Goal: Task Accomplishment & Management: Manage account settings

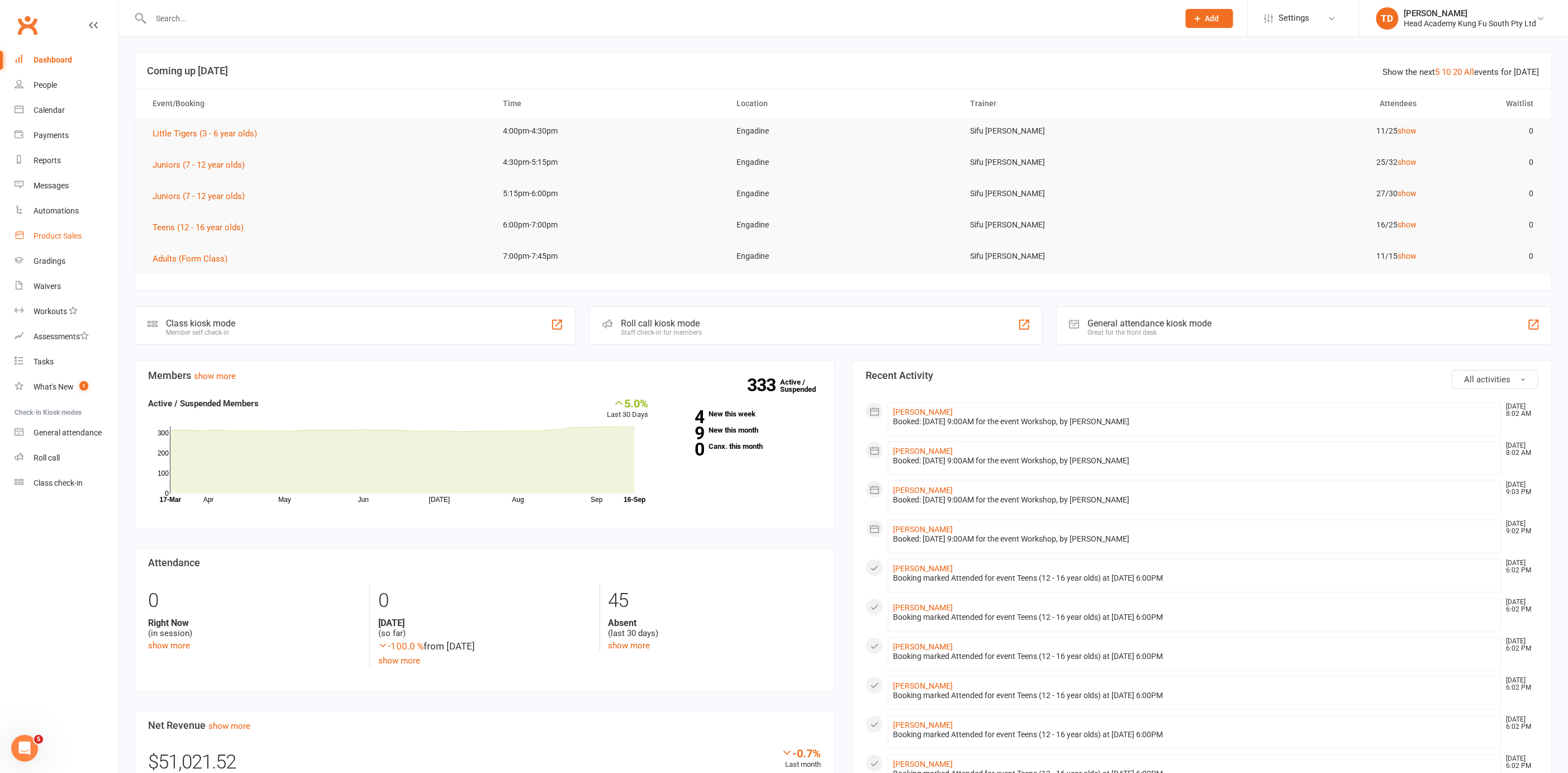
click at [68, 235] on div "Product Sales" at bounding box center [58, 236] width 48 height 9
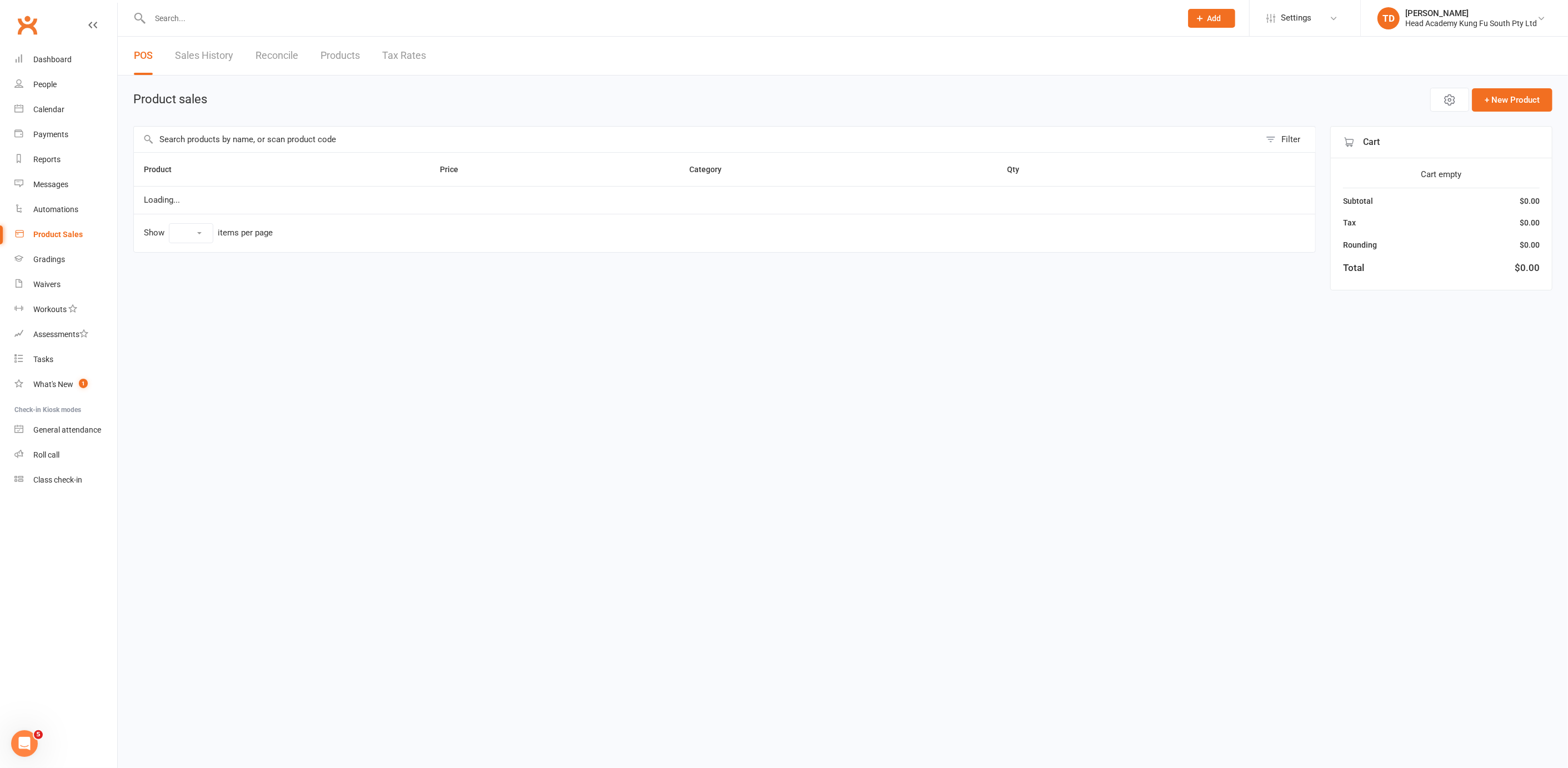
select select "50"
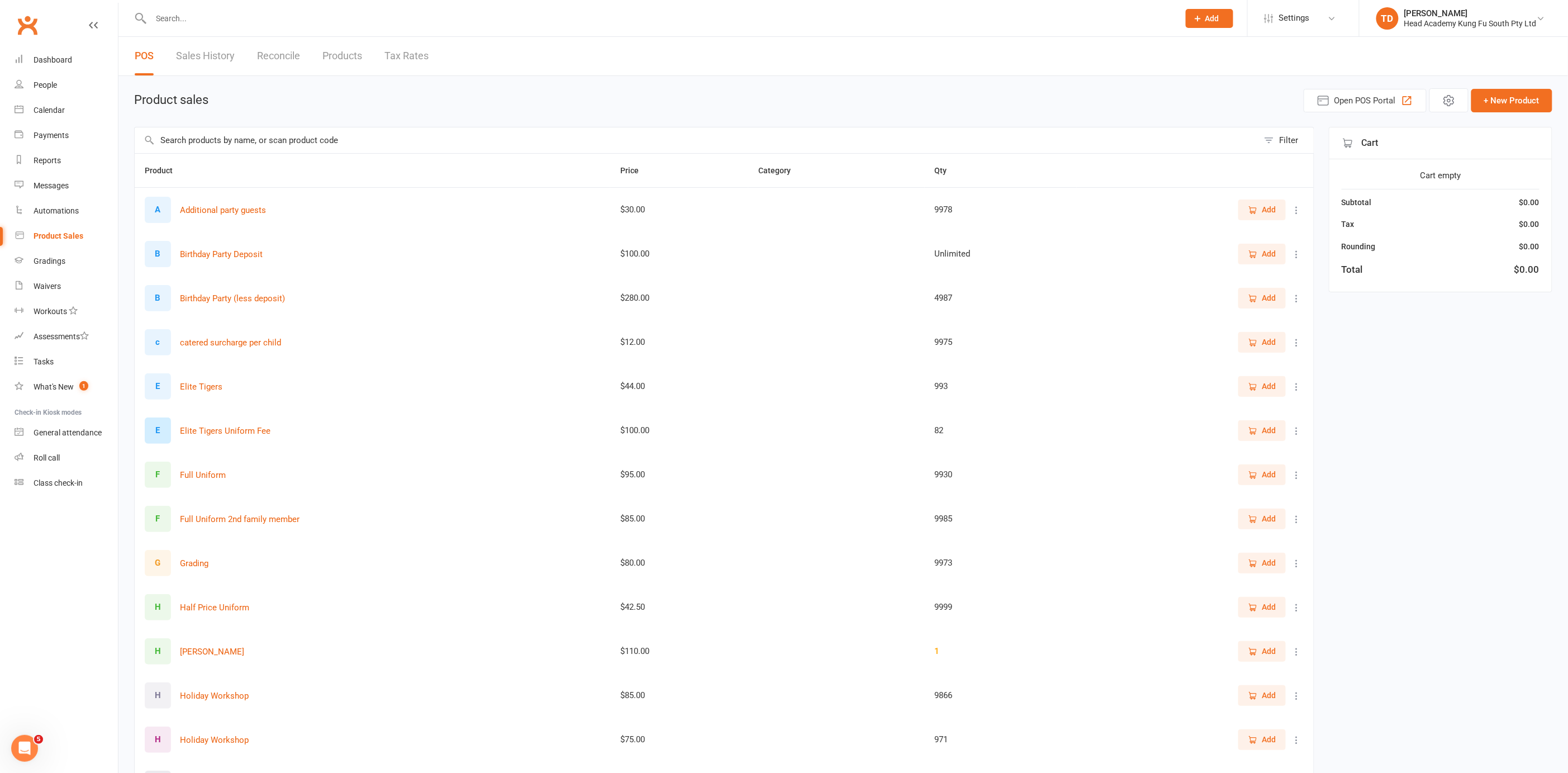
click at [1268, 474] on span "Add" at bounding box center [1269, 474] width 14 height 12
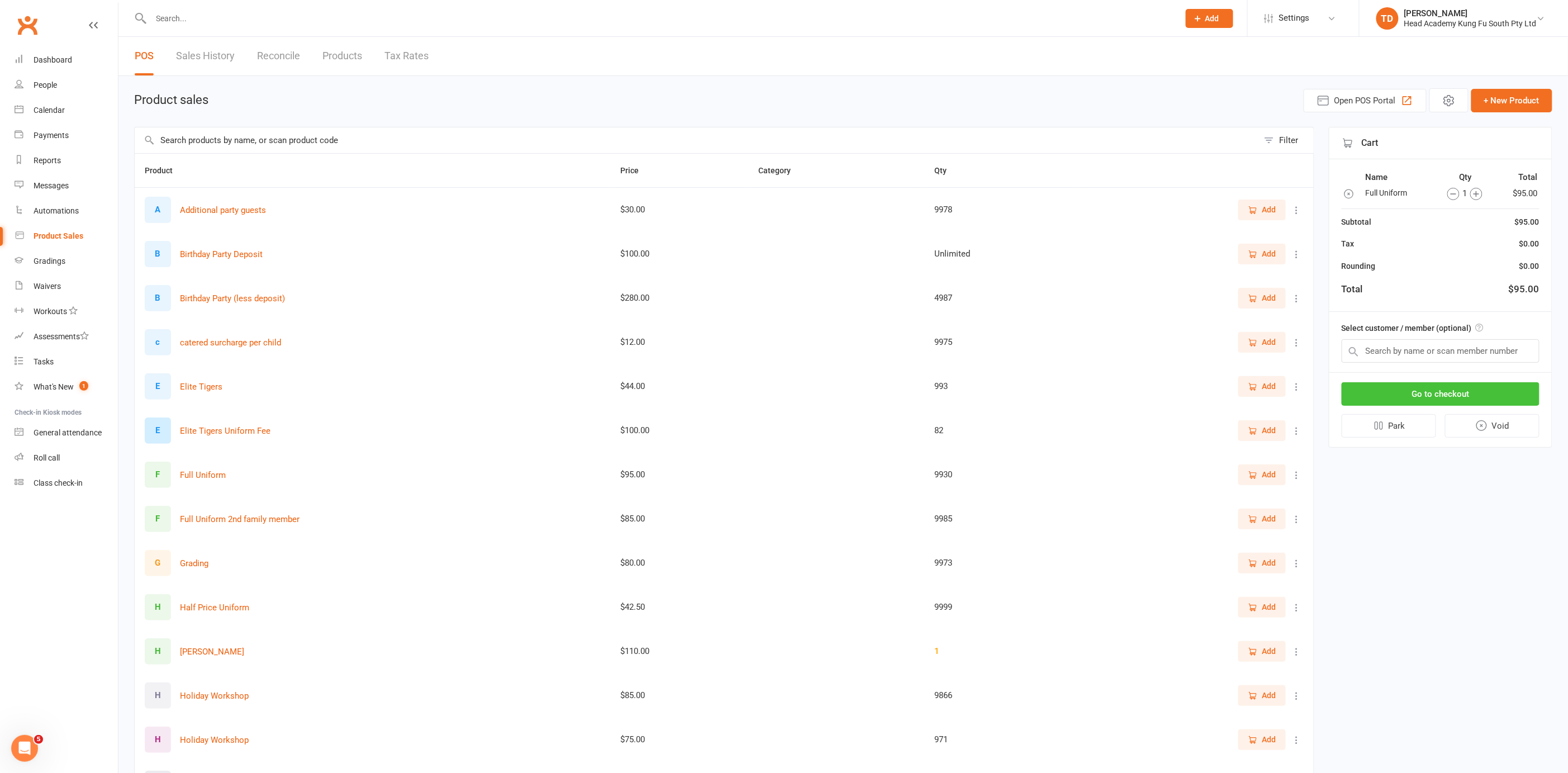
click at [1436, 385] on button "Go to checkout" at bounding box center [1440, 394] width 197 height 23
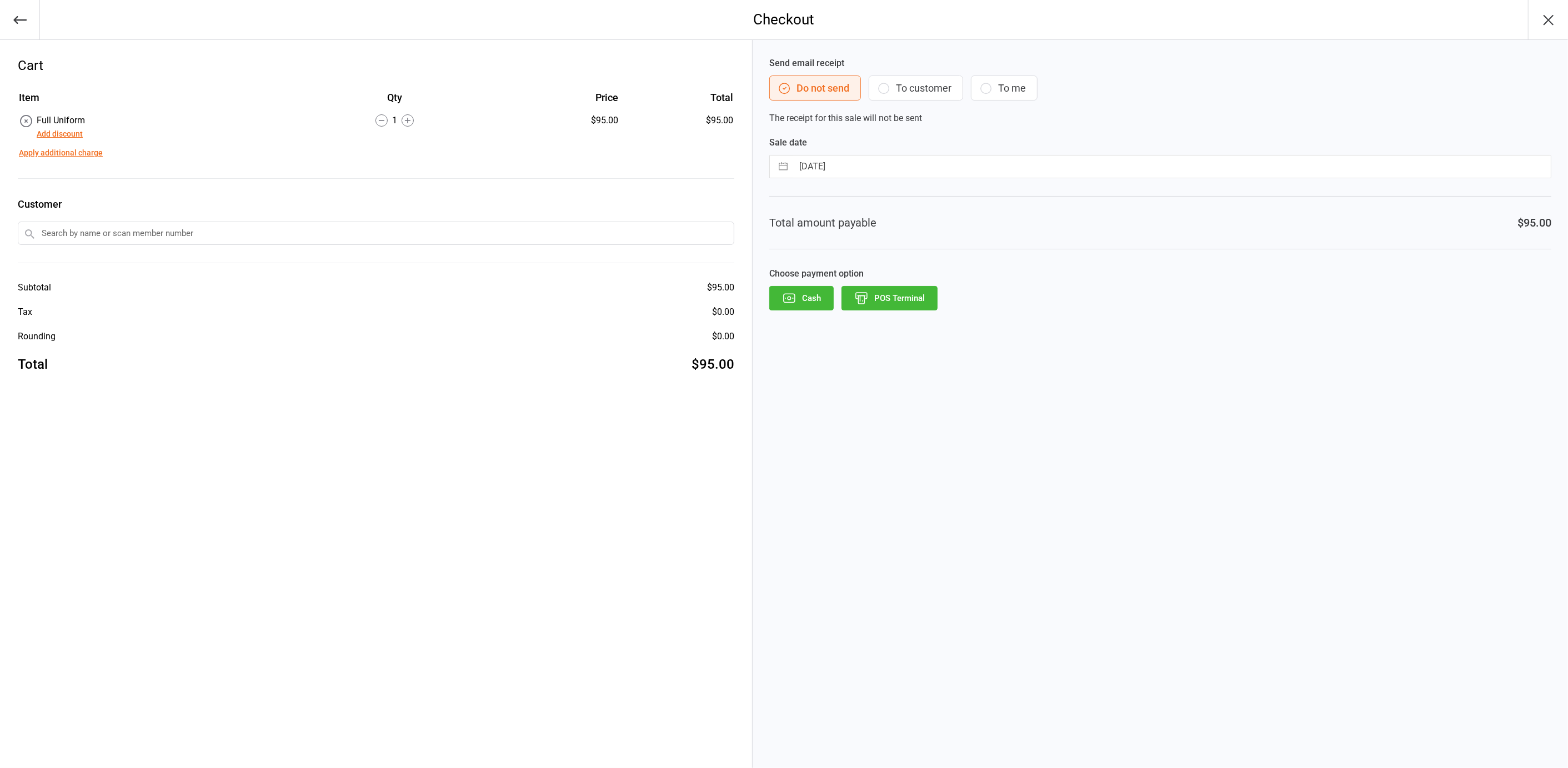
click at [882, 85] on icon "button" at bounding box center [884, 88] width 13 height 13
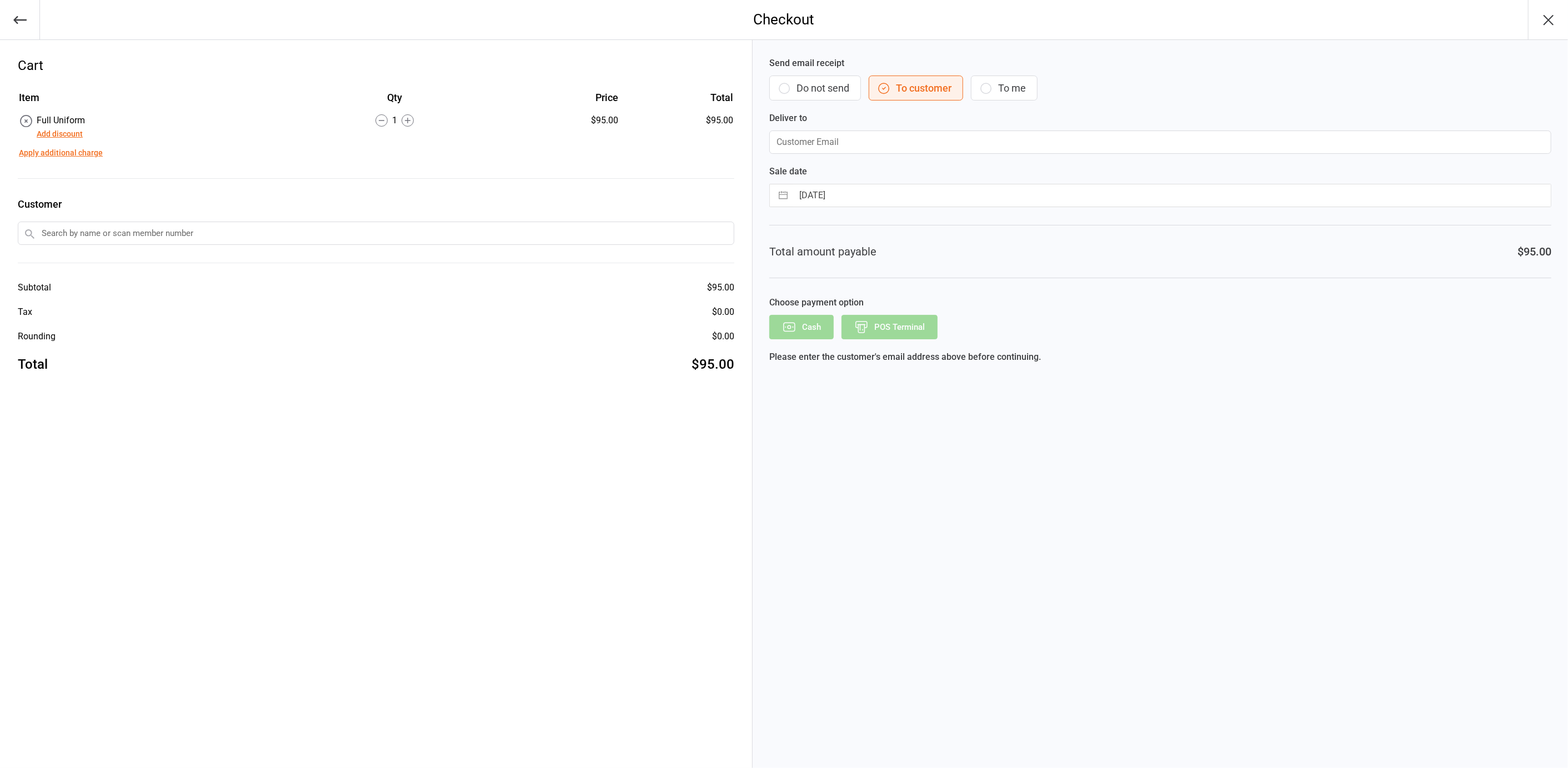
click at [861, 141] on input "email" at bounding box center [1160, 141] width 782 height 23
click at [186, 228] on input "text" at bounding box center [376, 233] width 716 height 23
type input "[PERSON_NAME]"
click at [139, 271] on div "[PERSON_NAME] ([PERSON_NAME]) [PERSON_NAME]" at bounding box center [376, 273] width 716 height 19
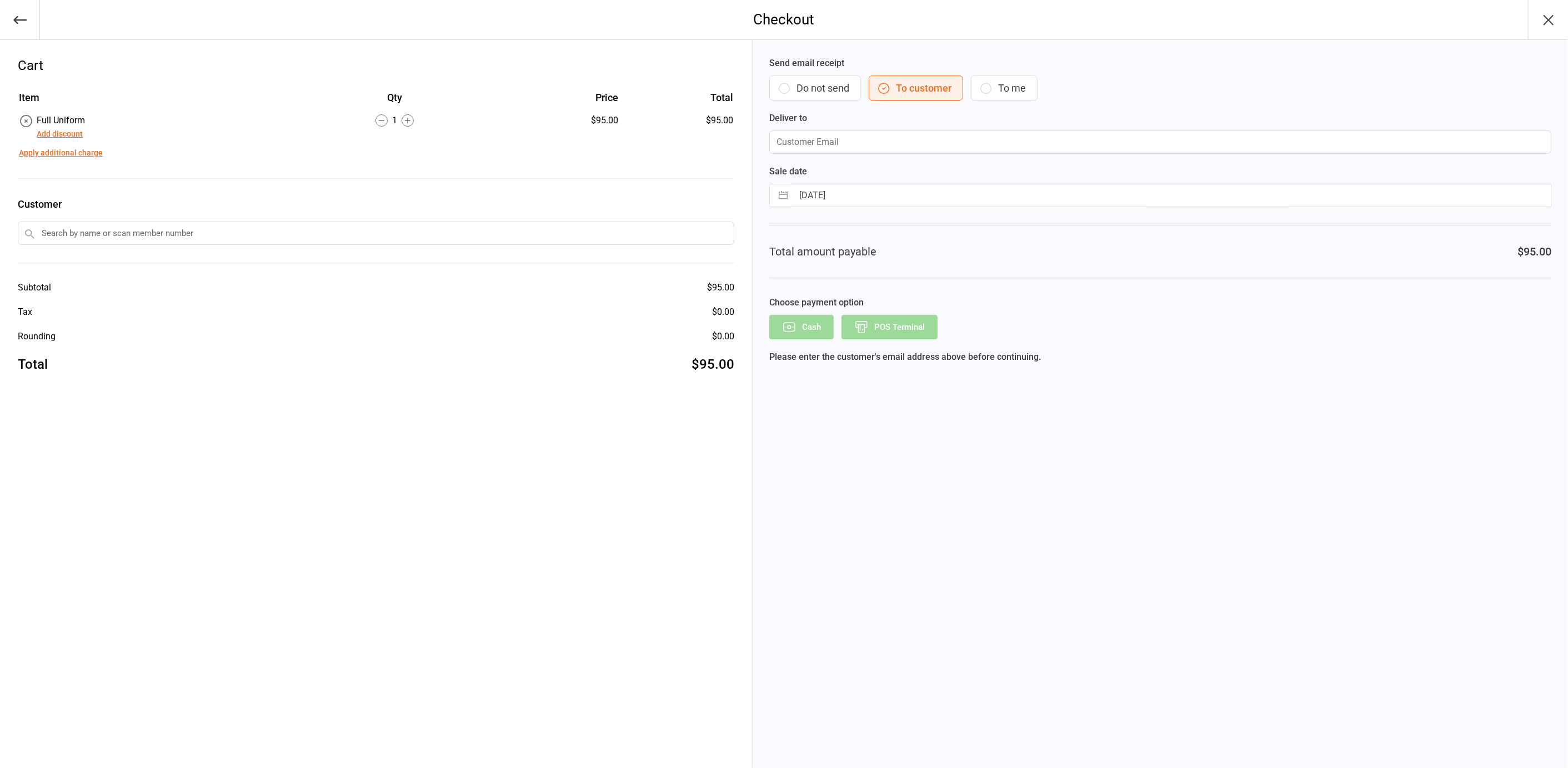
type input "[PERSON_NAME][EMAIL_ADDRESS][DOMAIN_NAME]"
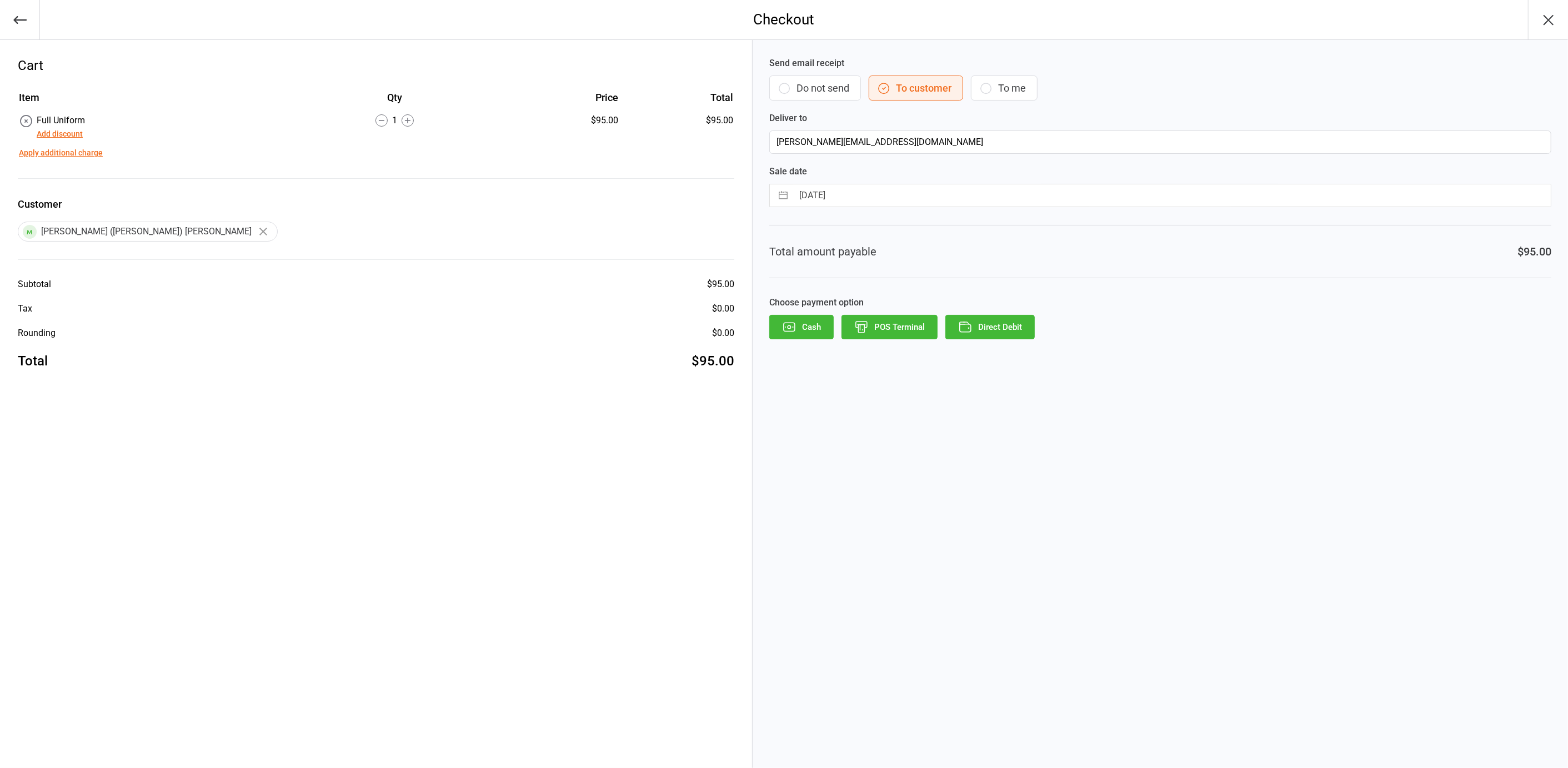
click at [985, 322] on button "Direct Debit" at bounding box center [990, 326] width 89 height 25
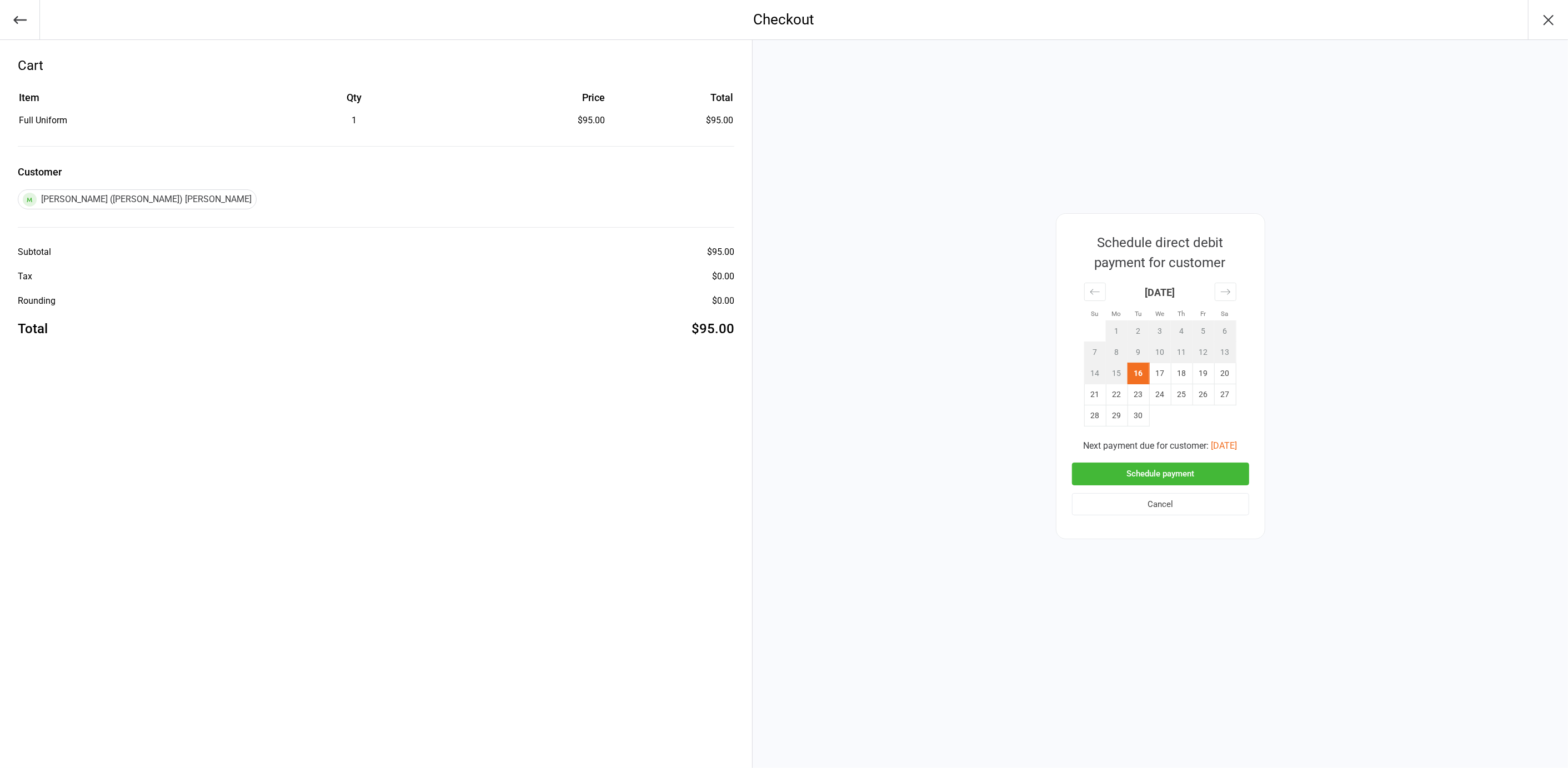
click at [1125, 474] on button "Schedule payment" at bounding box center [1160, 474] width 177 height 23
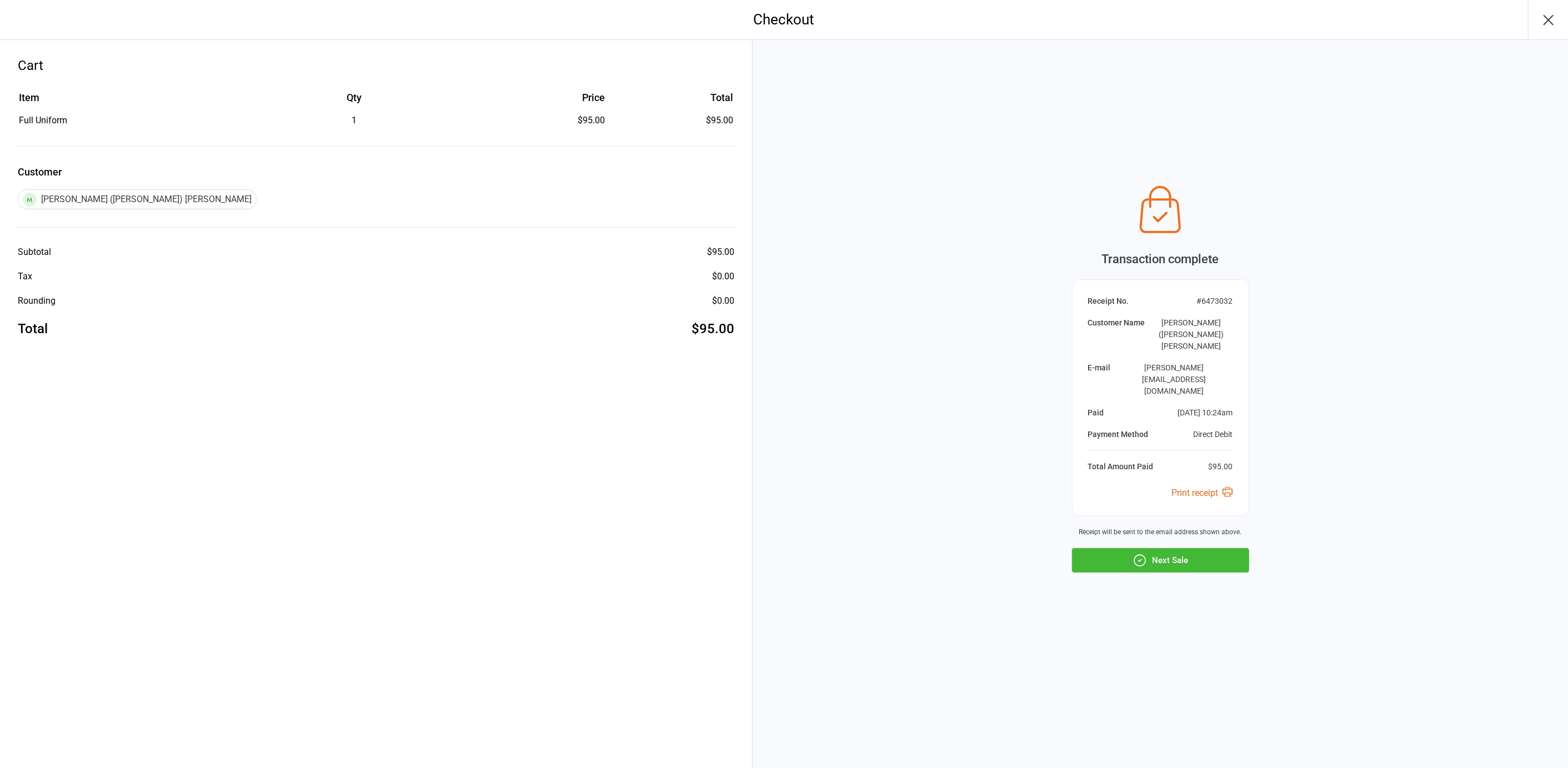
click at [1549, 17] on icon "button" at bounding box center [1549, 20] width 18 height 18
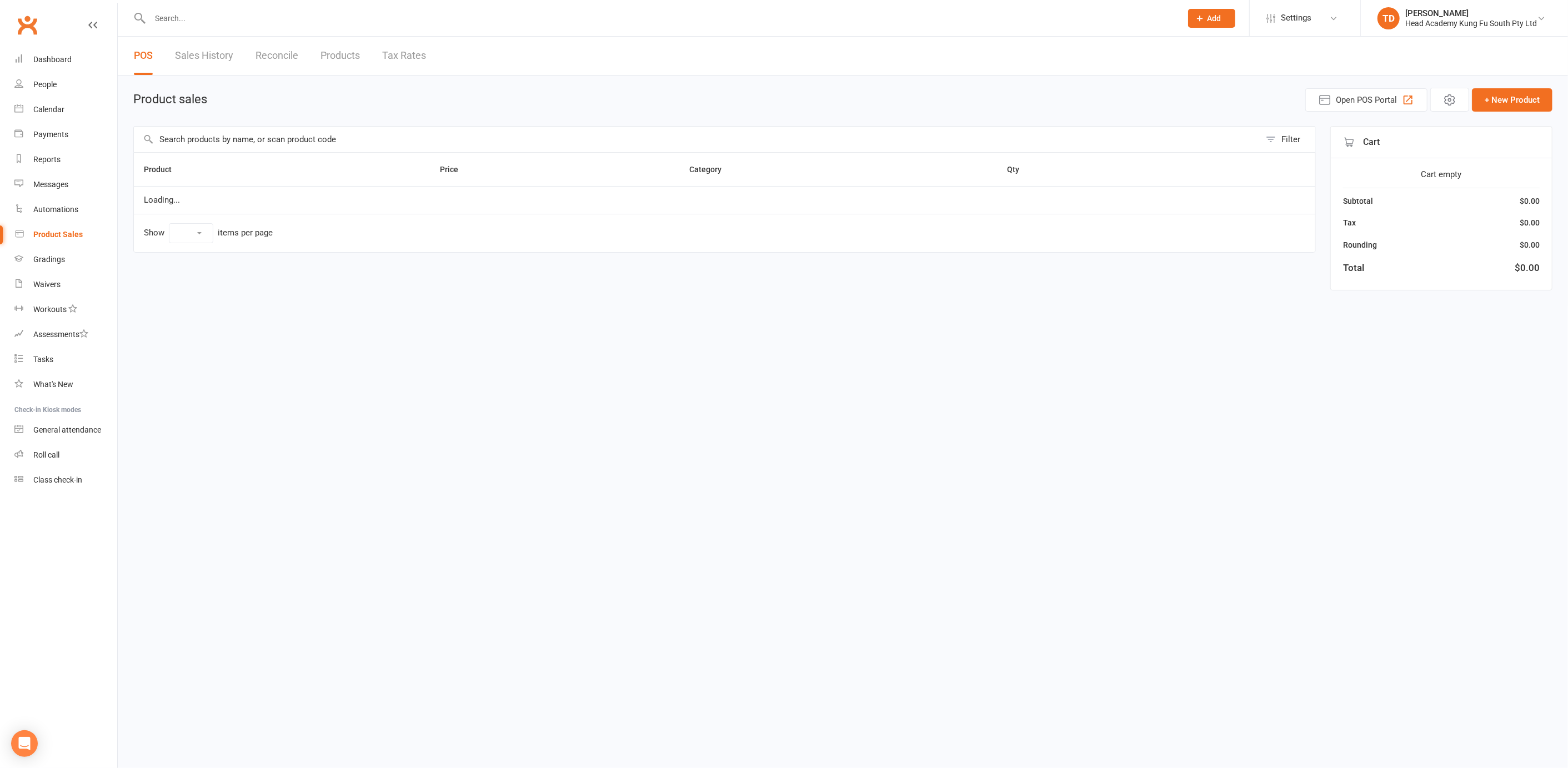
select select "50"
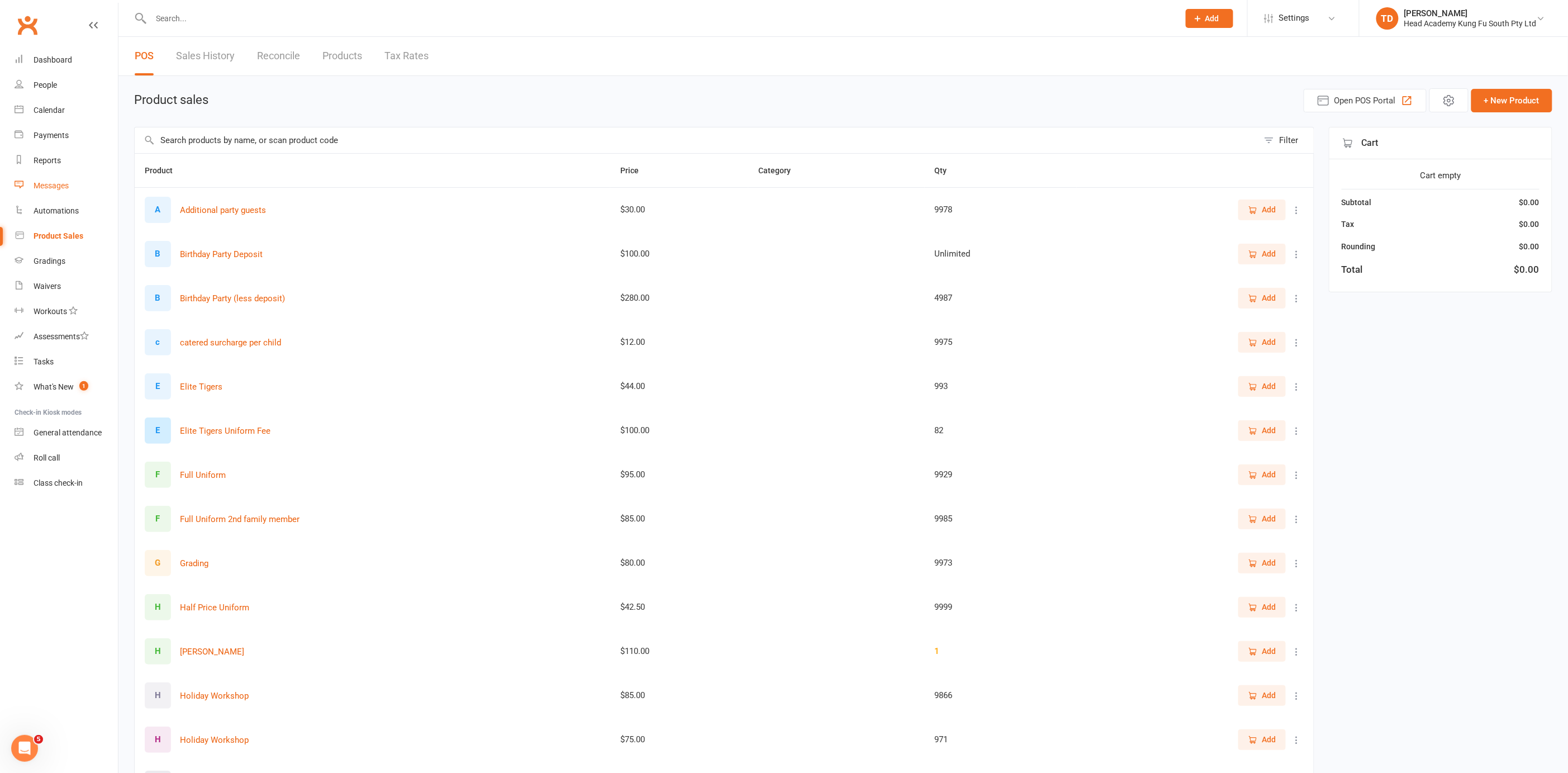
click at [64, 186] on div "Messages" at bounding box center [51, 186] width 35 height 9
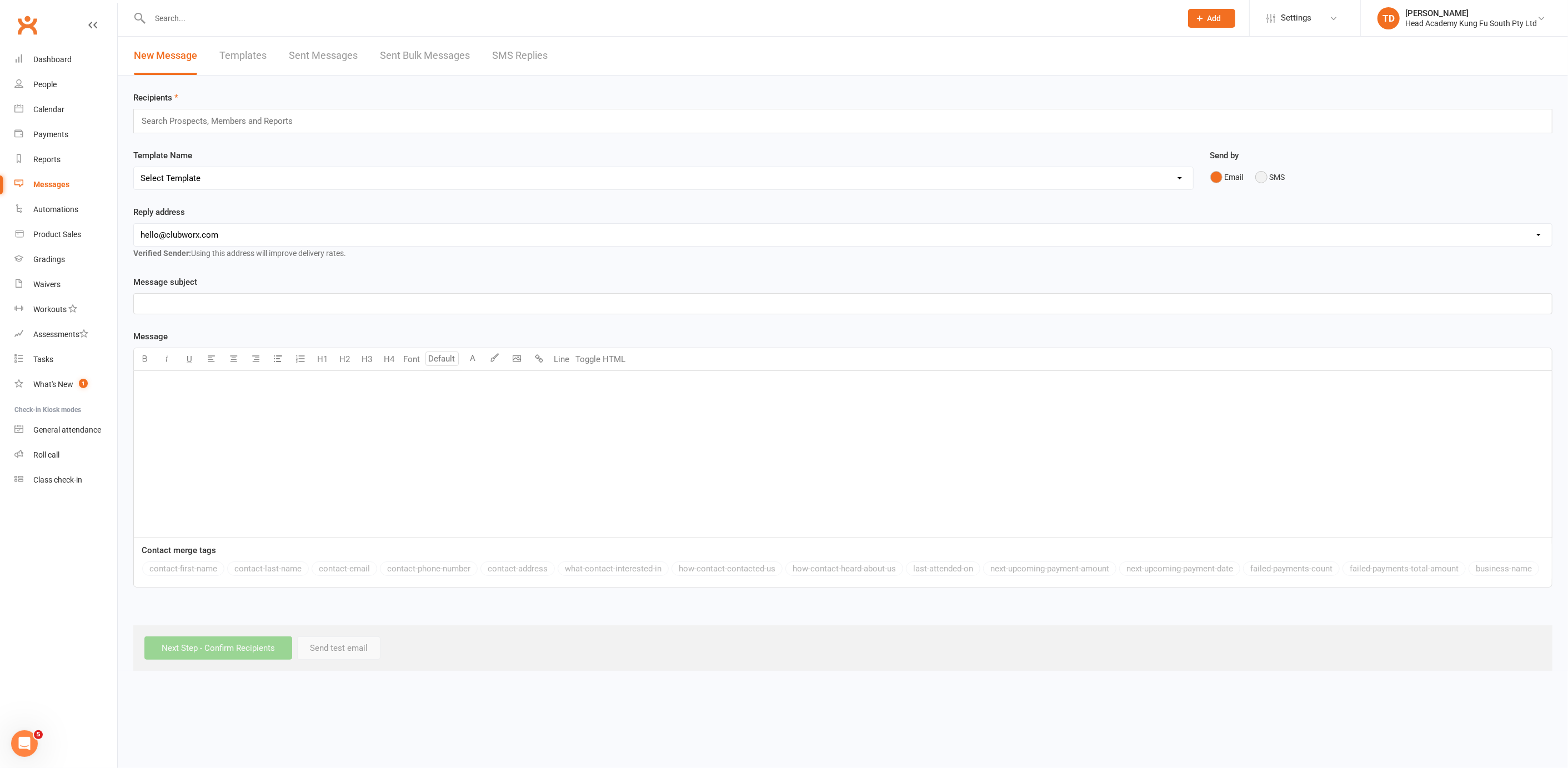
click at [1262, 176] on button "SMS" at bounding box center [1270, 177] width 30 height 21
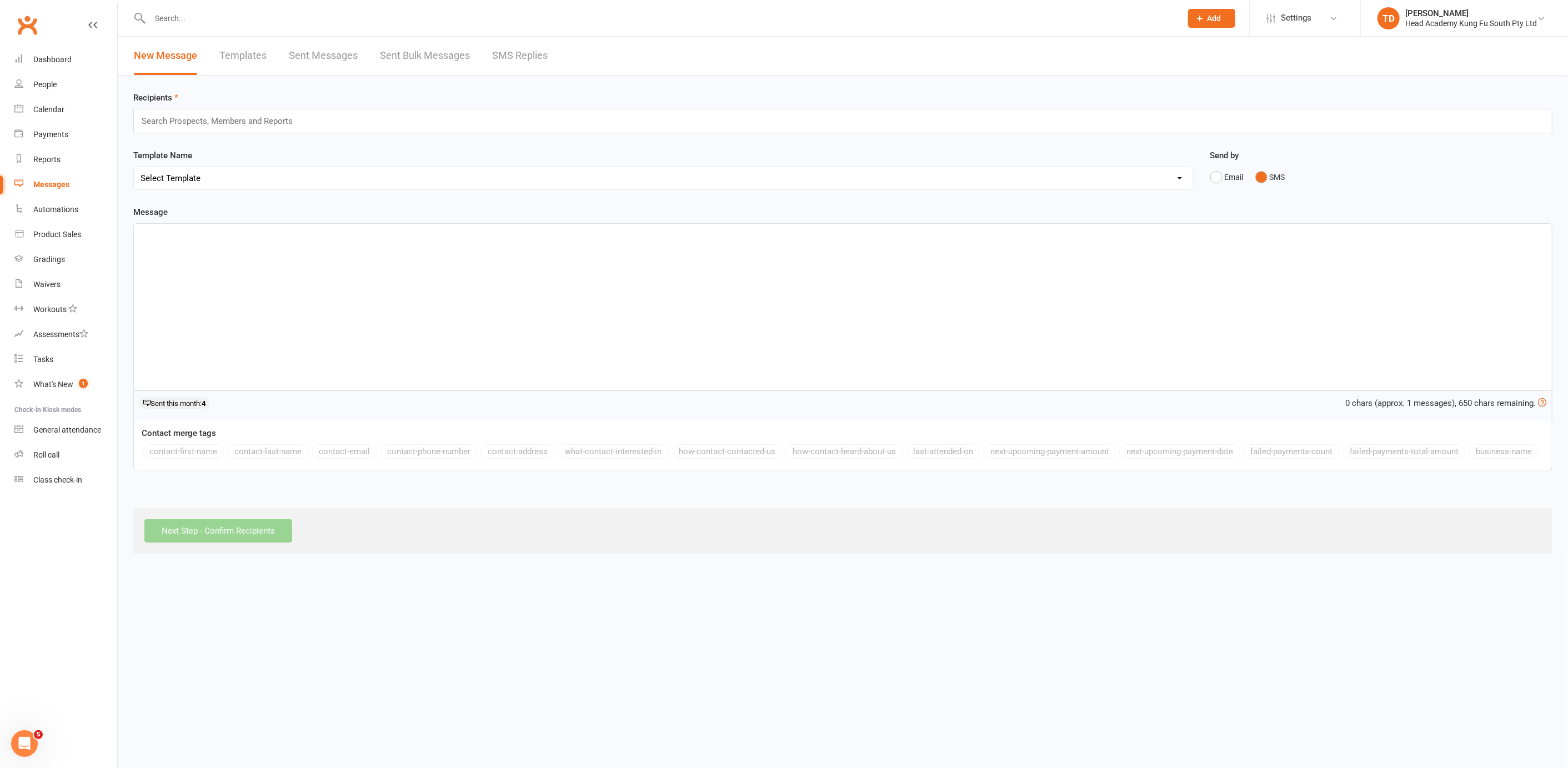
click at [420, 56] on link "Sent Bulk Messages" at bounding box center [425, 56] width 90 height 39
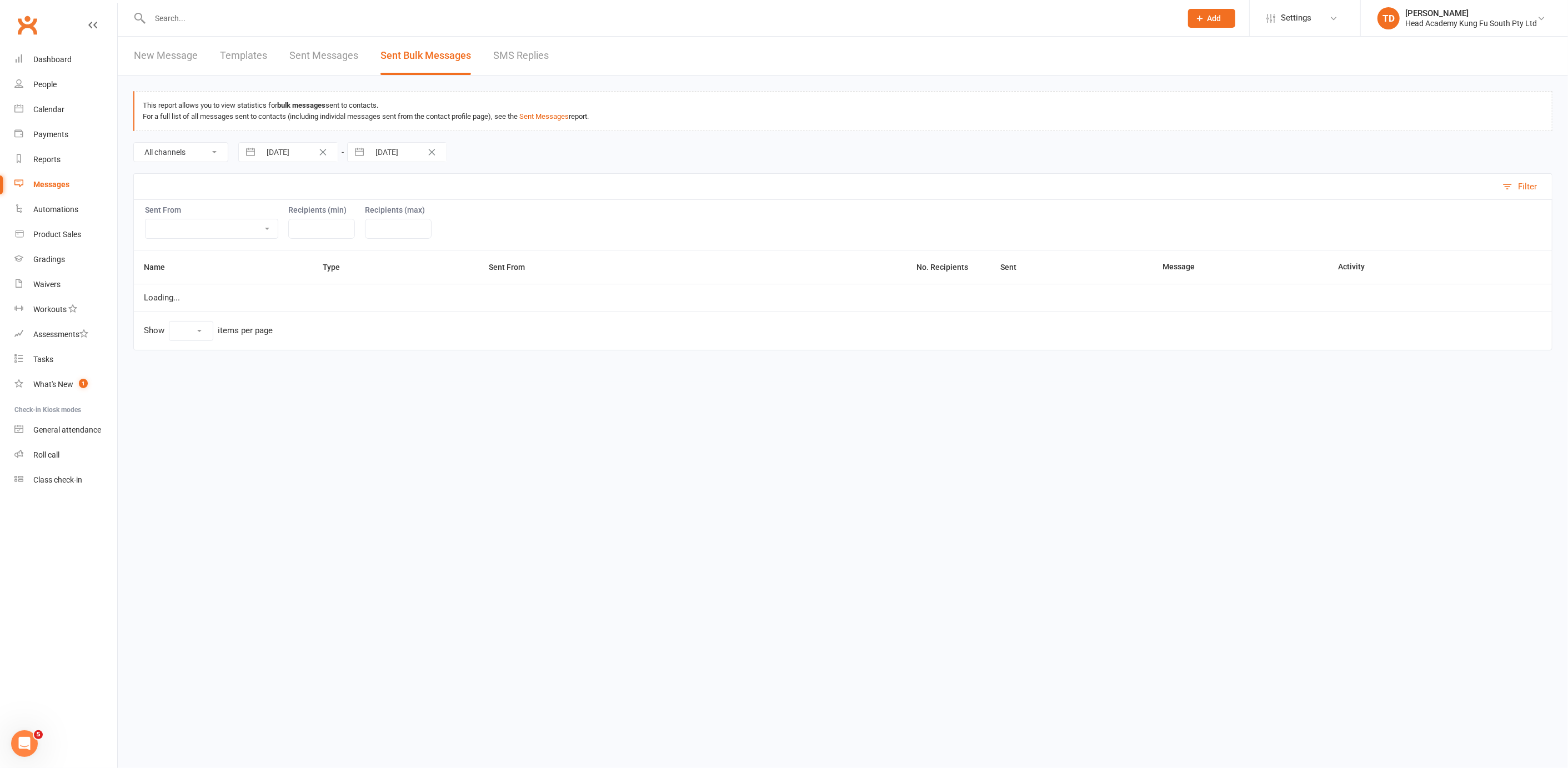
select select "10"
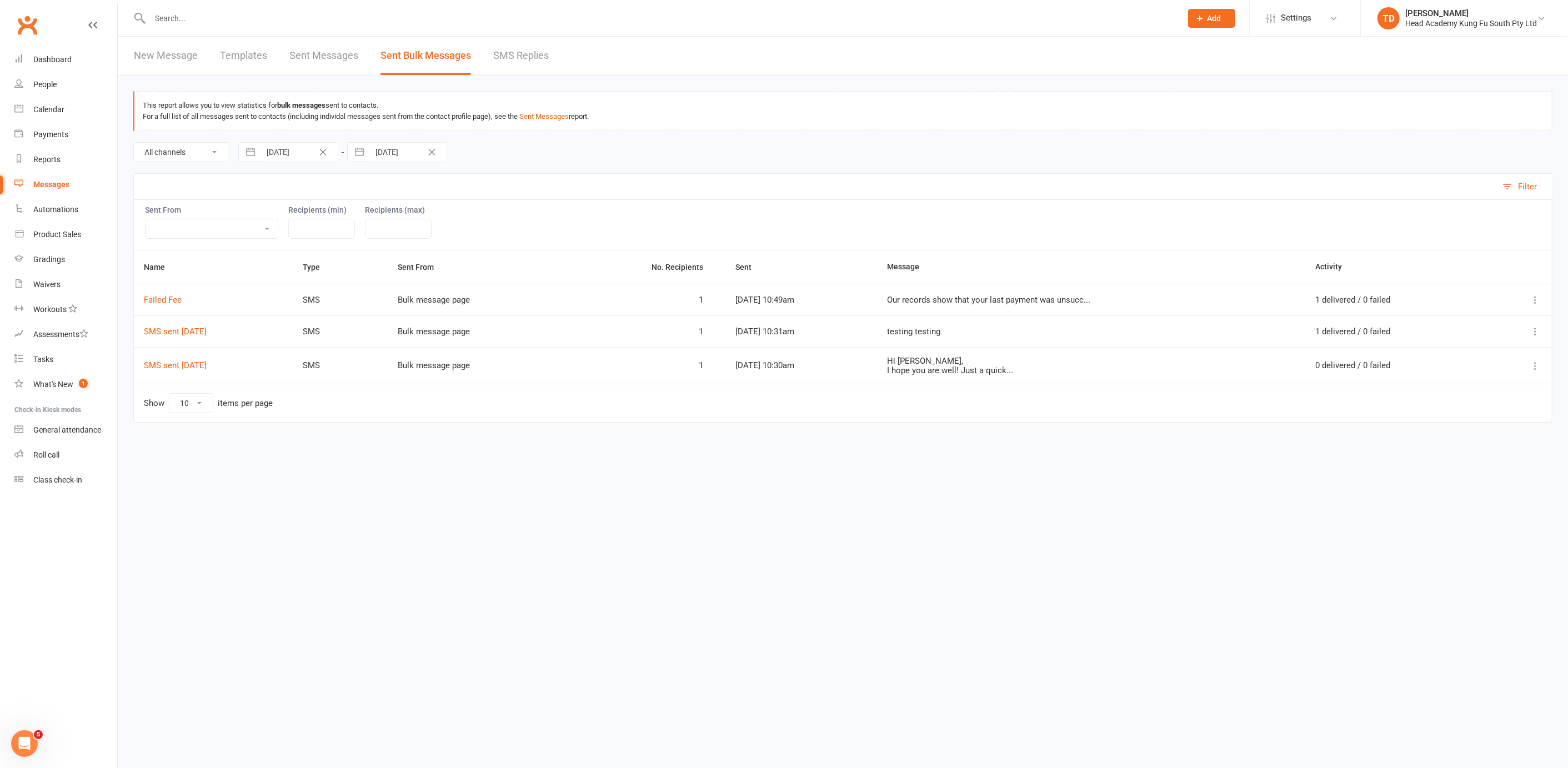
click at [184, 55] on link "New Message" at bounding box center [166, 56] width 64 height 39
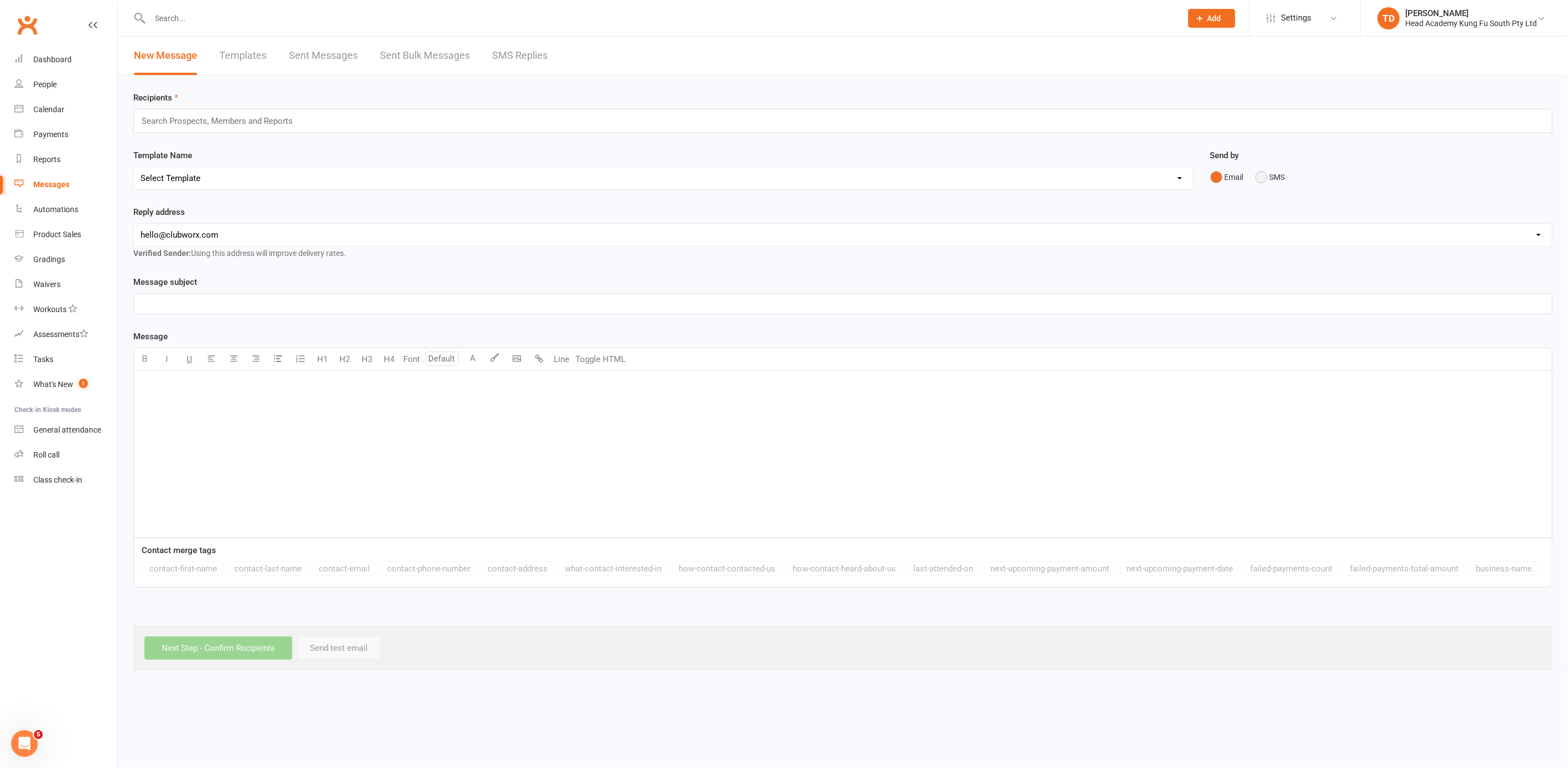
click at [1260, 174] on button "SMS" at bounding box center [1270, 177] width 30 height 21
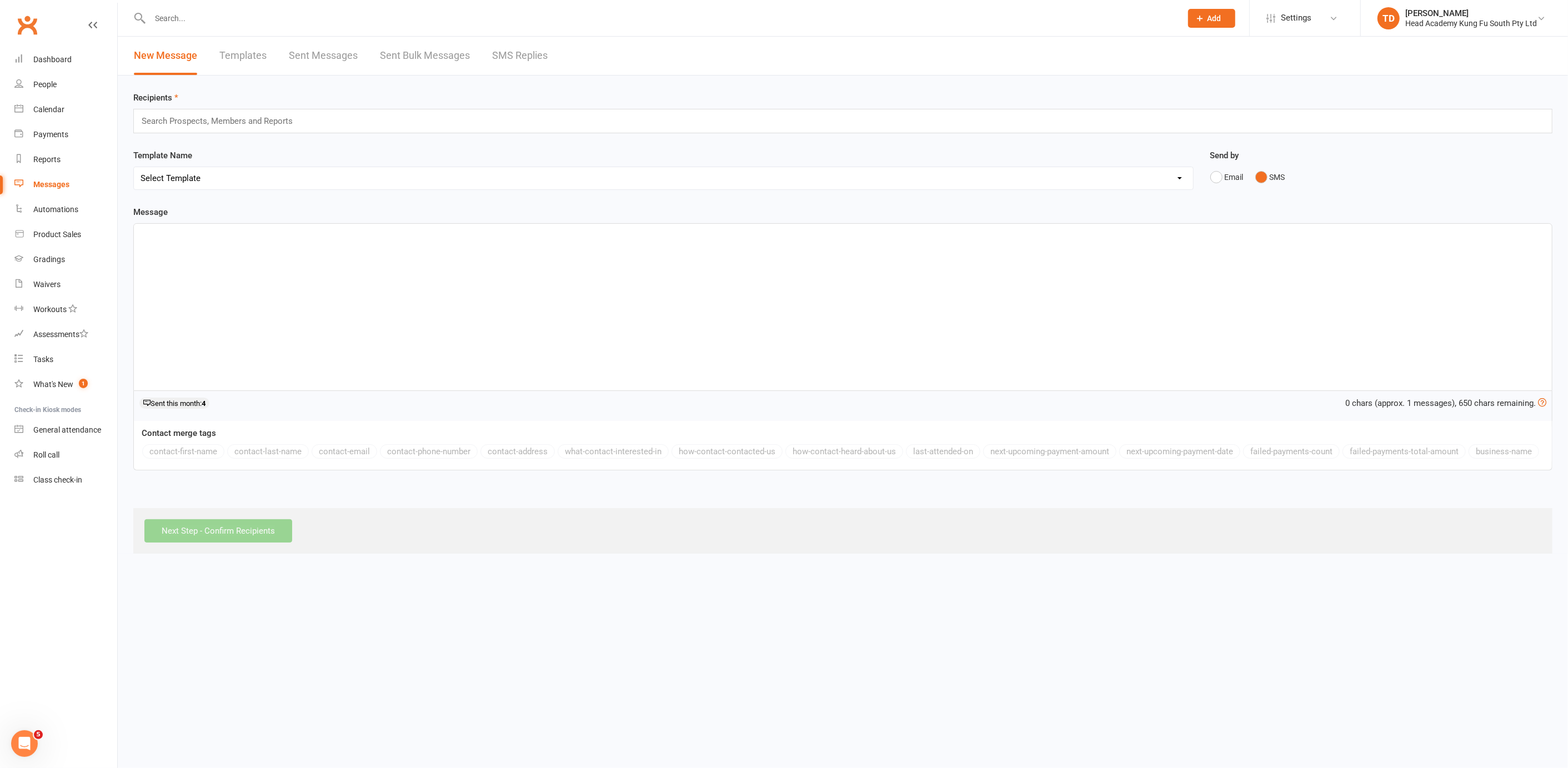
click at [263, 306] on div "﻿" at bounding box center [843, 307] width 1418 height 167
click at [241, 242] on div "﻿" at bounding box center [843, 307] width 1418 height 167
click at [254, 54] on link "Templates" at bounding box center [242, 56] width 47 height 39
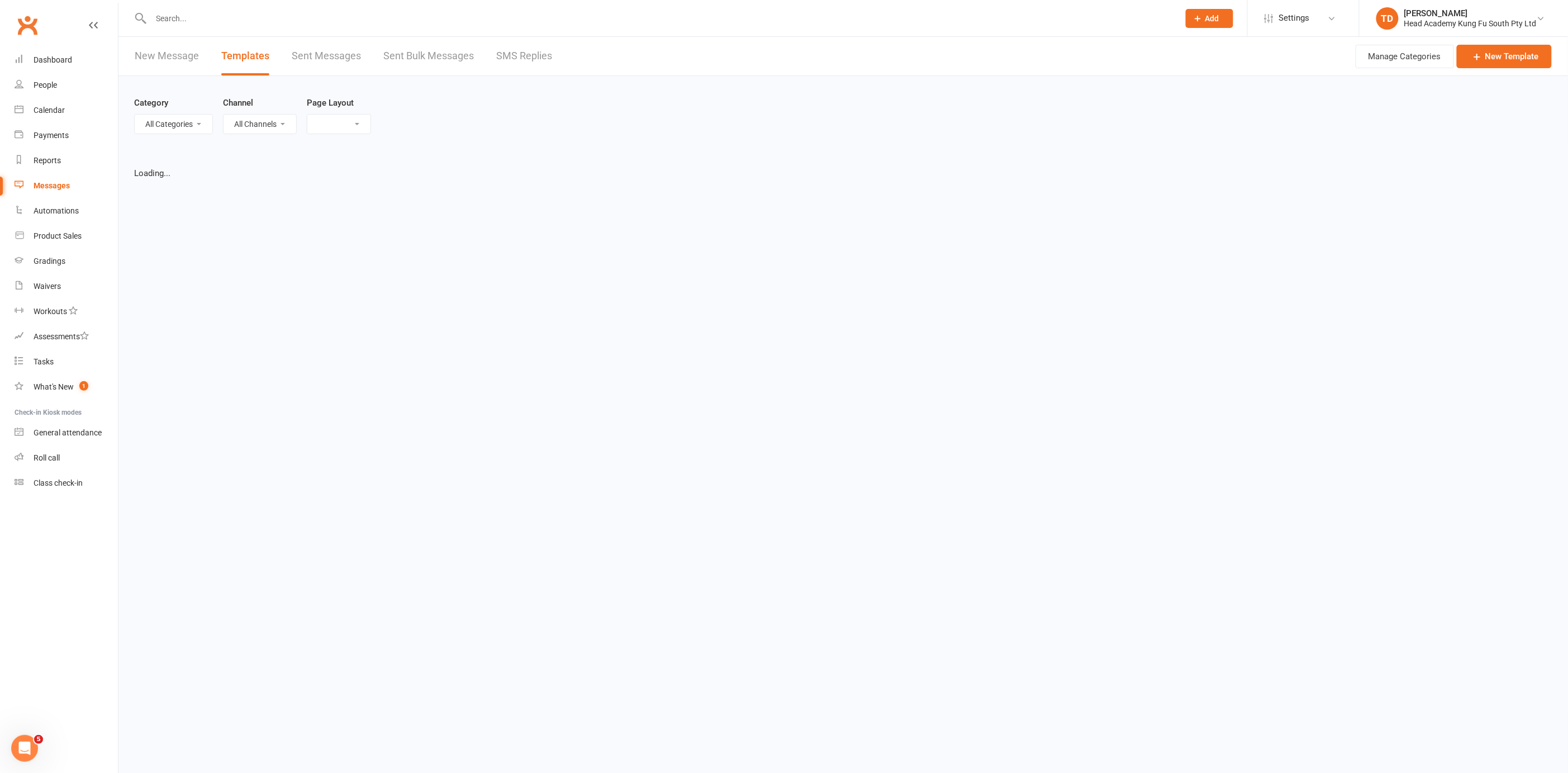
select select "grid"
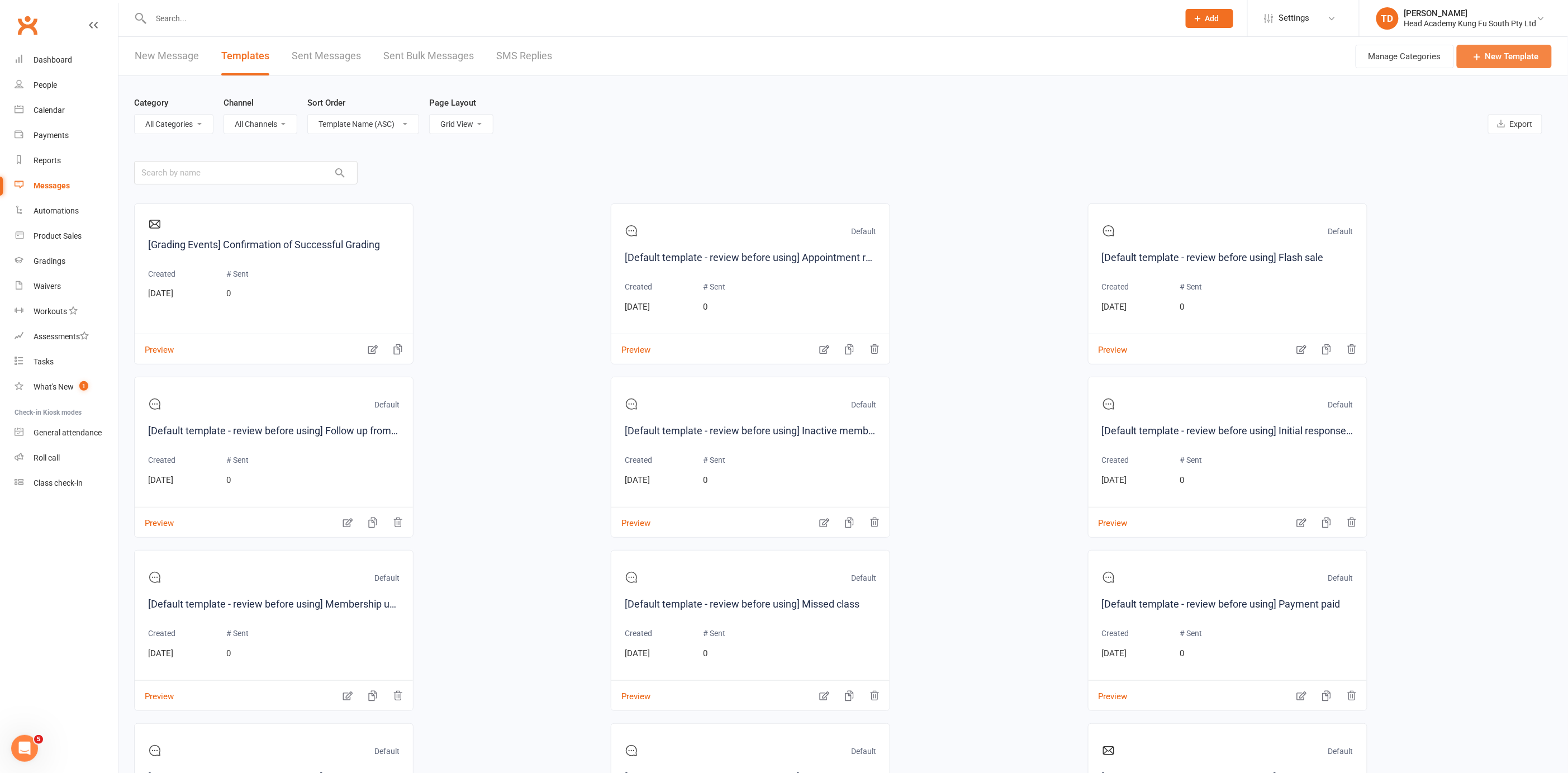
click at [1506, 58] on link "New Template" at bounding box center [1504, 56] width 95 height 23
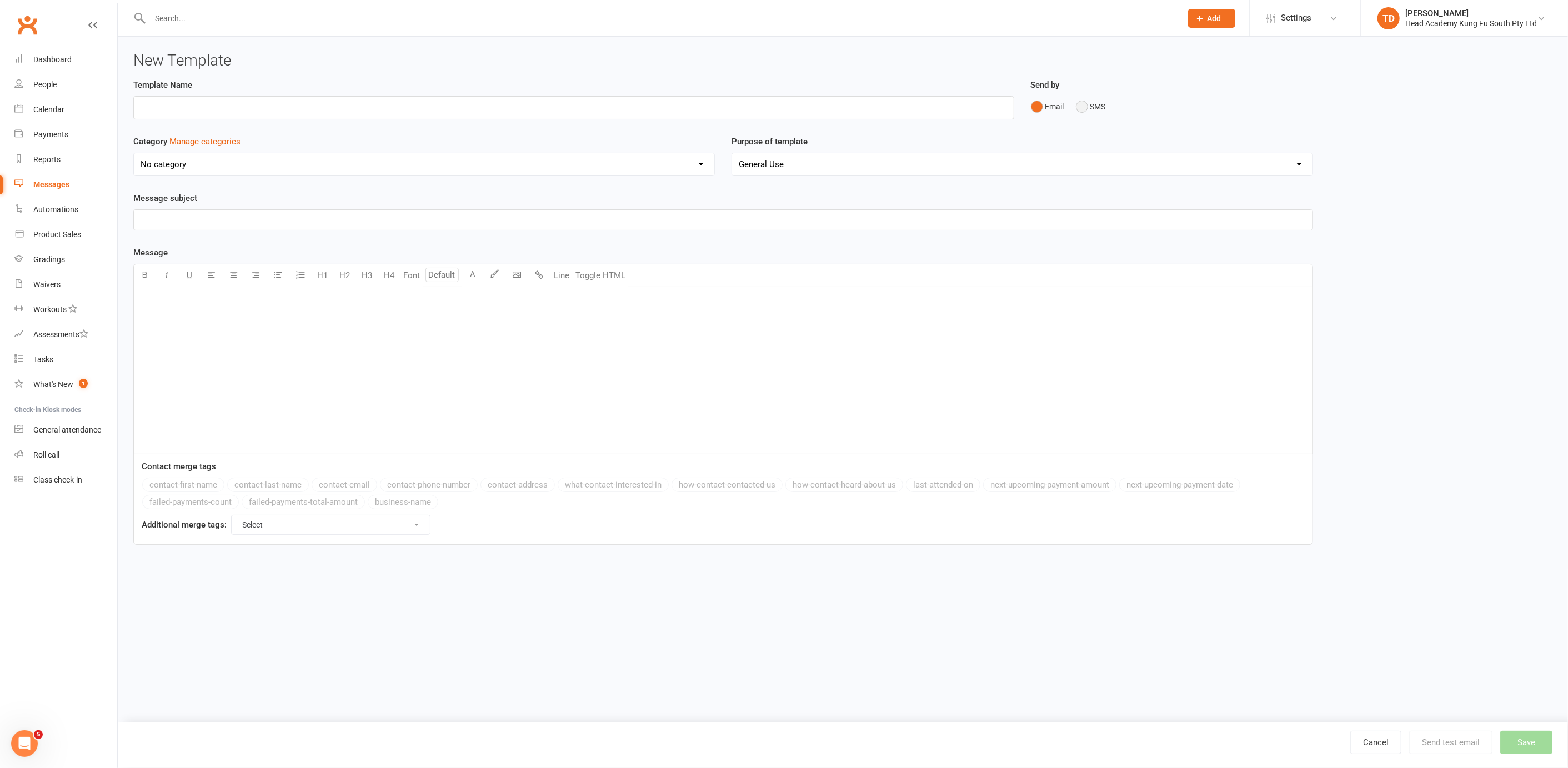
click at [1080, 106] on button "SMS" at bounding box center [1091, 106] width 30 height 21
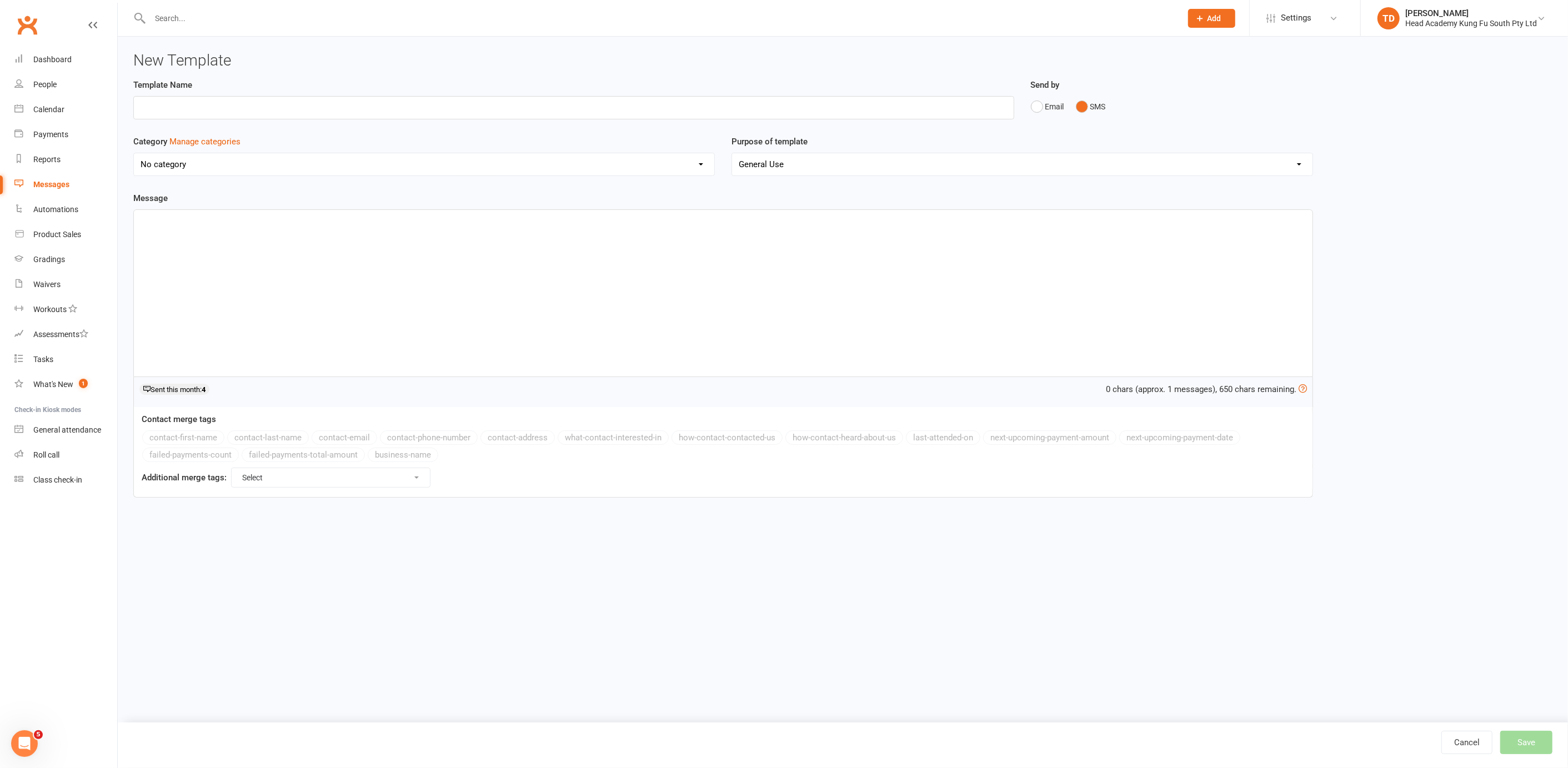
click at [1172, 158] on select "General Use Grading Events" at bounding box center [1022, 164] width 580 height 22
click at [1335, 19] on icon at bounding box center [1334, 19] width 9 height 9
click at [408, 470] on select "Select For Payment automations For Booking automations For Membership automatio…" at bounding box center [330, 477] width 199 height 19
click at [1305, 387] on icon at bounding box center [1302, 388] width 8 height 8
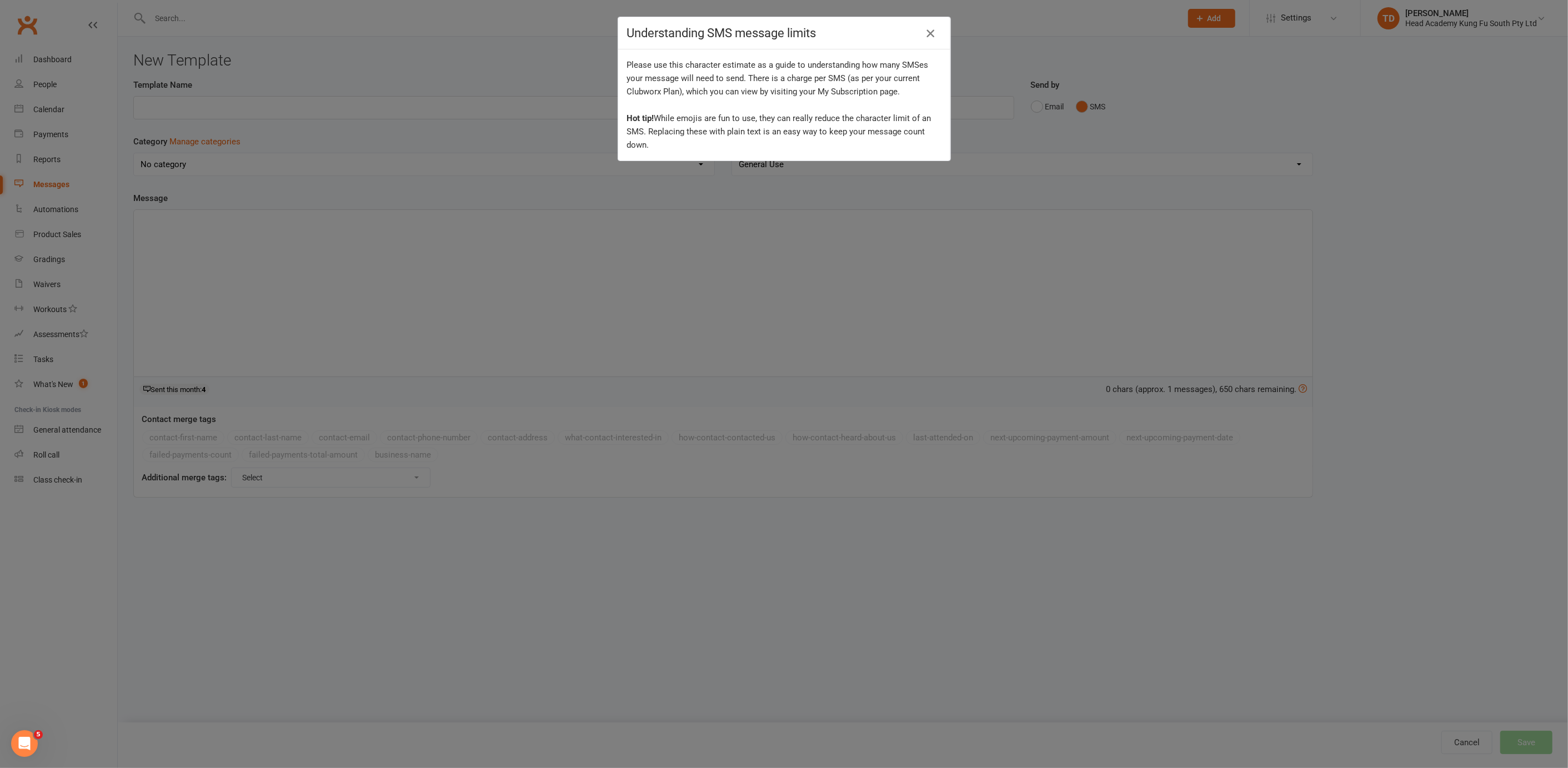
click at [925, 33] on icon "button" at bounding box center [931, 33] width 13 height 13
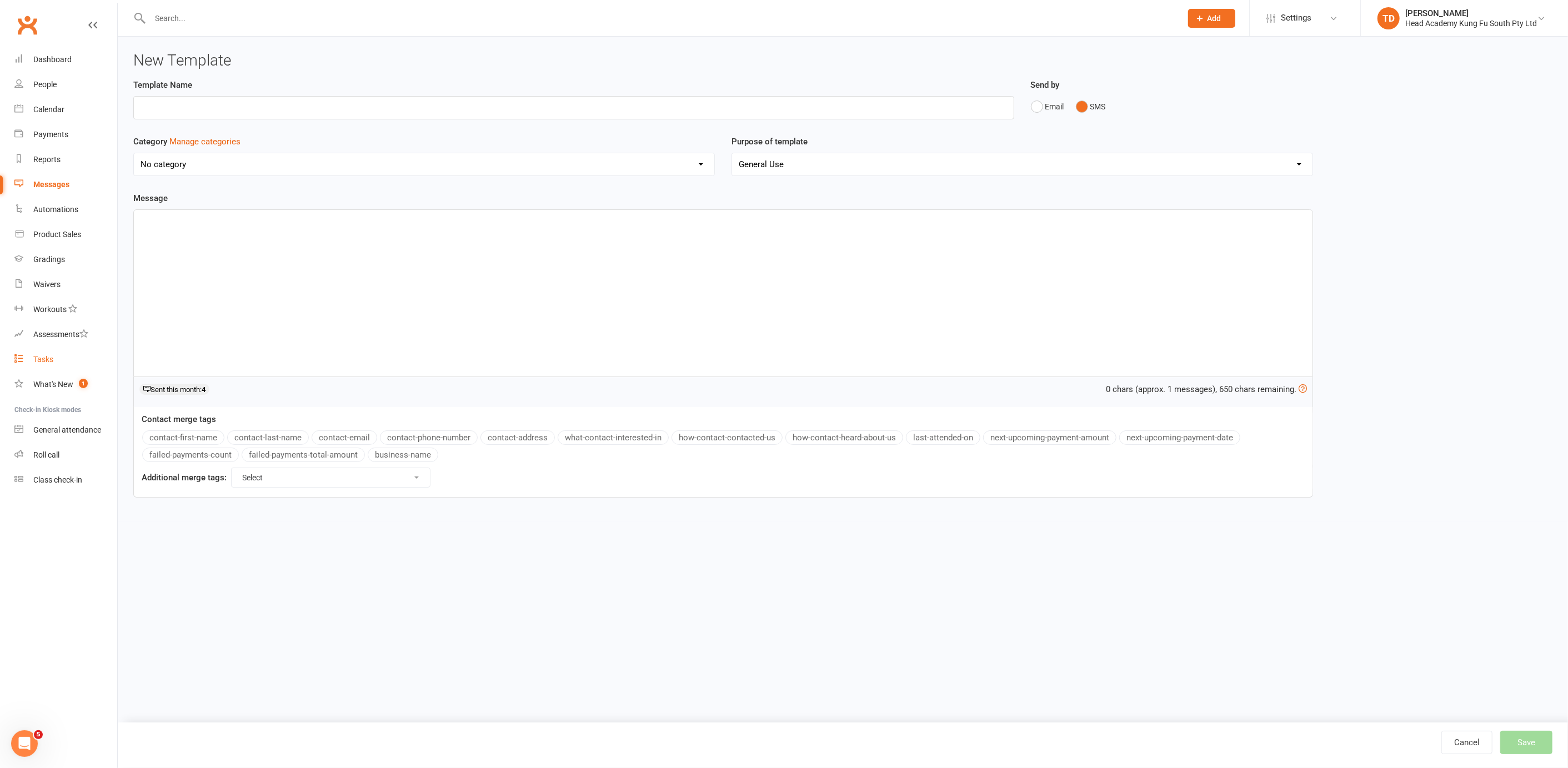
click at [53, 355] on div "Tasks" at bounding box center [43, 359] width 20 height 9
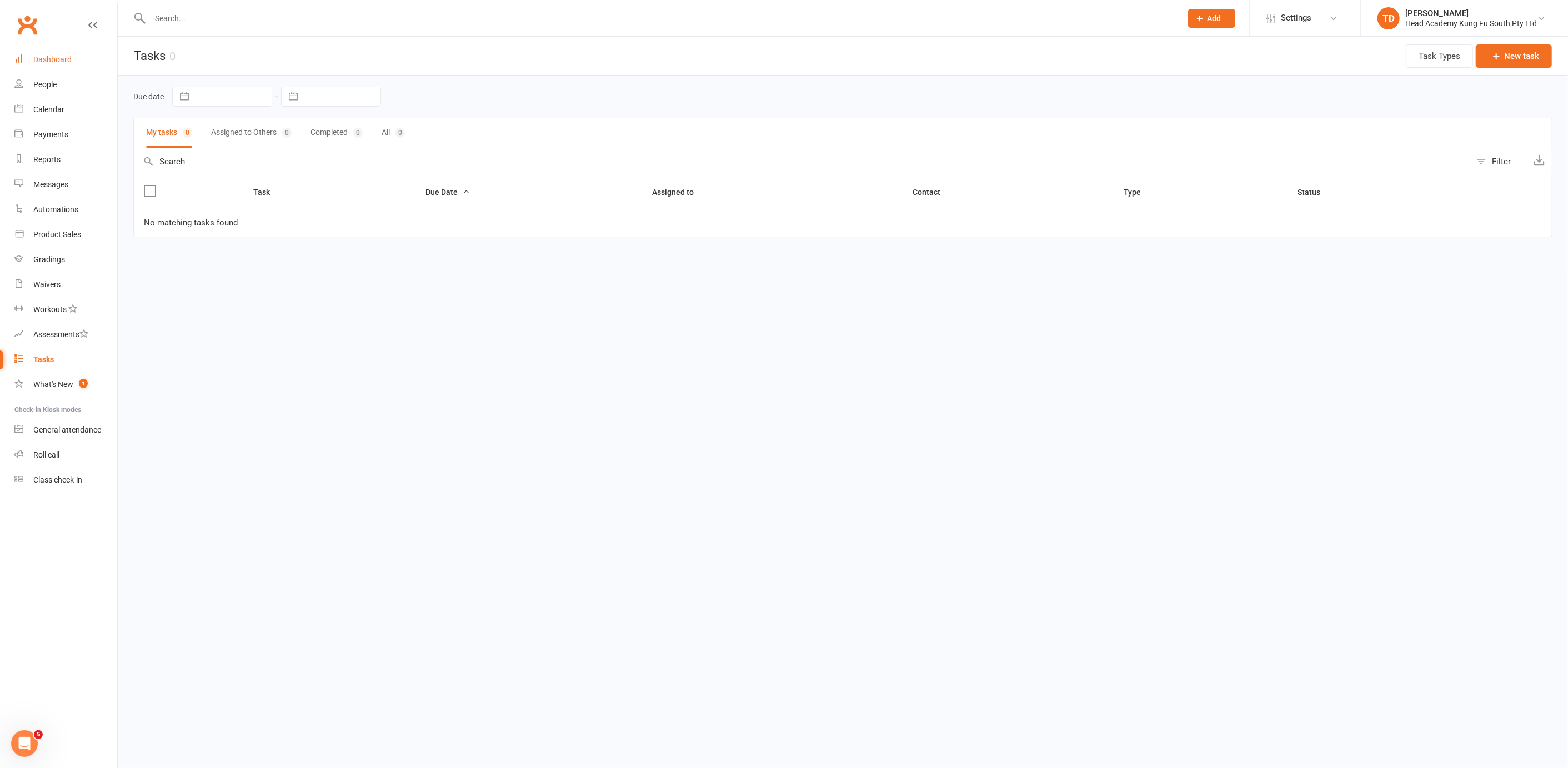
click at [62, 60] on div "Dashboard" at bounding box center [53, 59] width 39 height 9
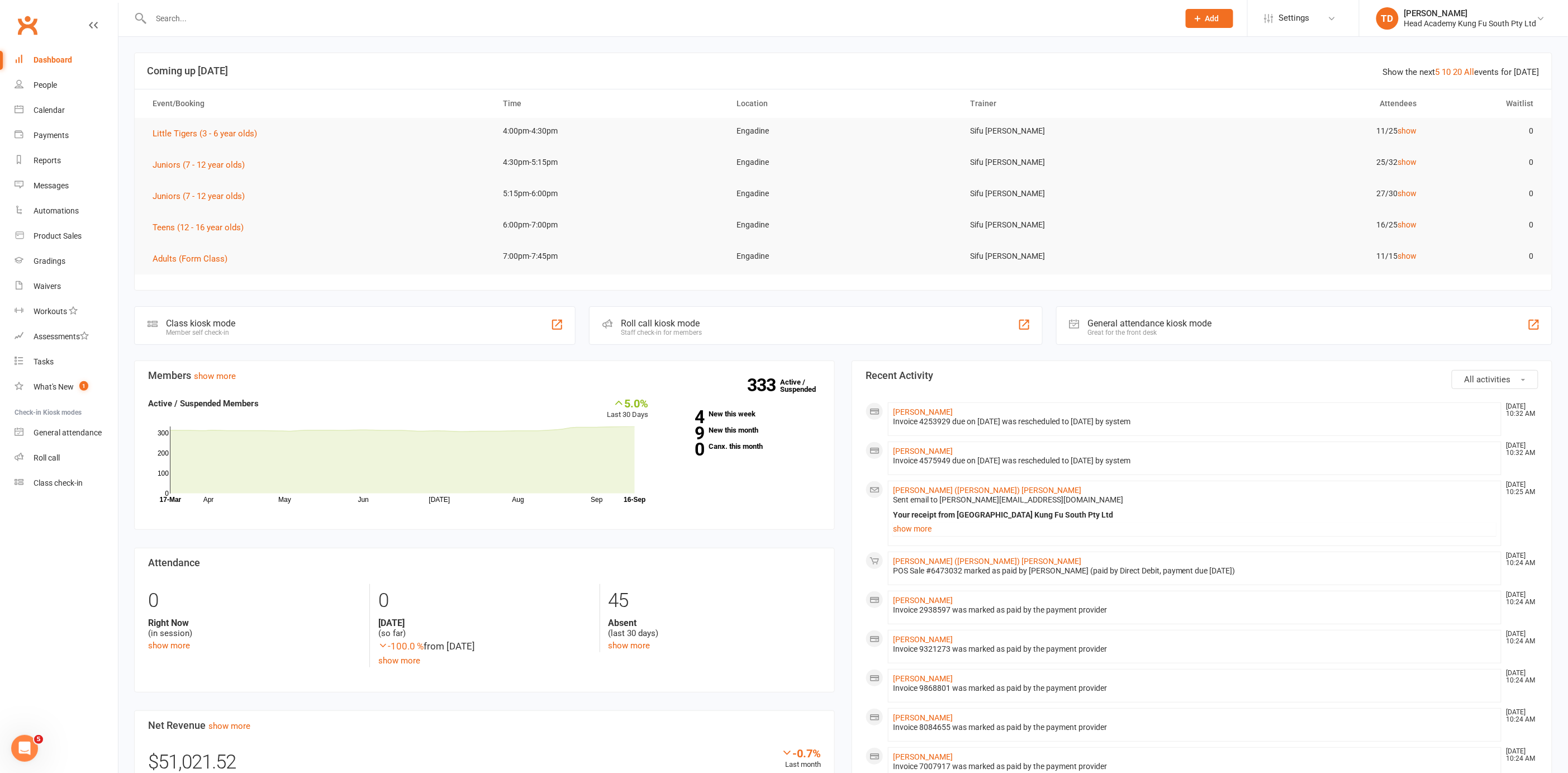
click at [200, 16] on input "text" at bounding box center [659, 18] width 1023 height 16
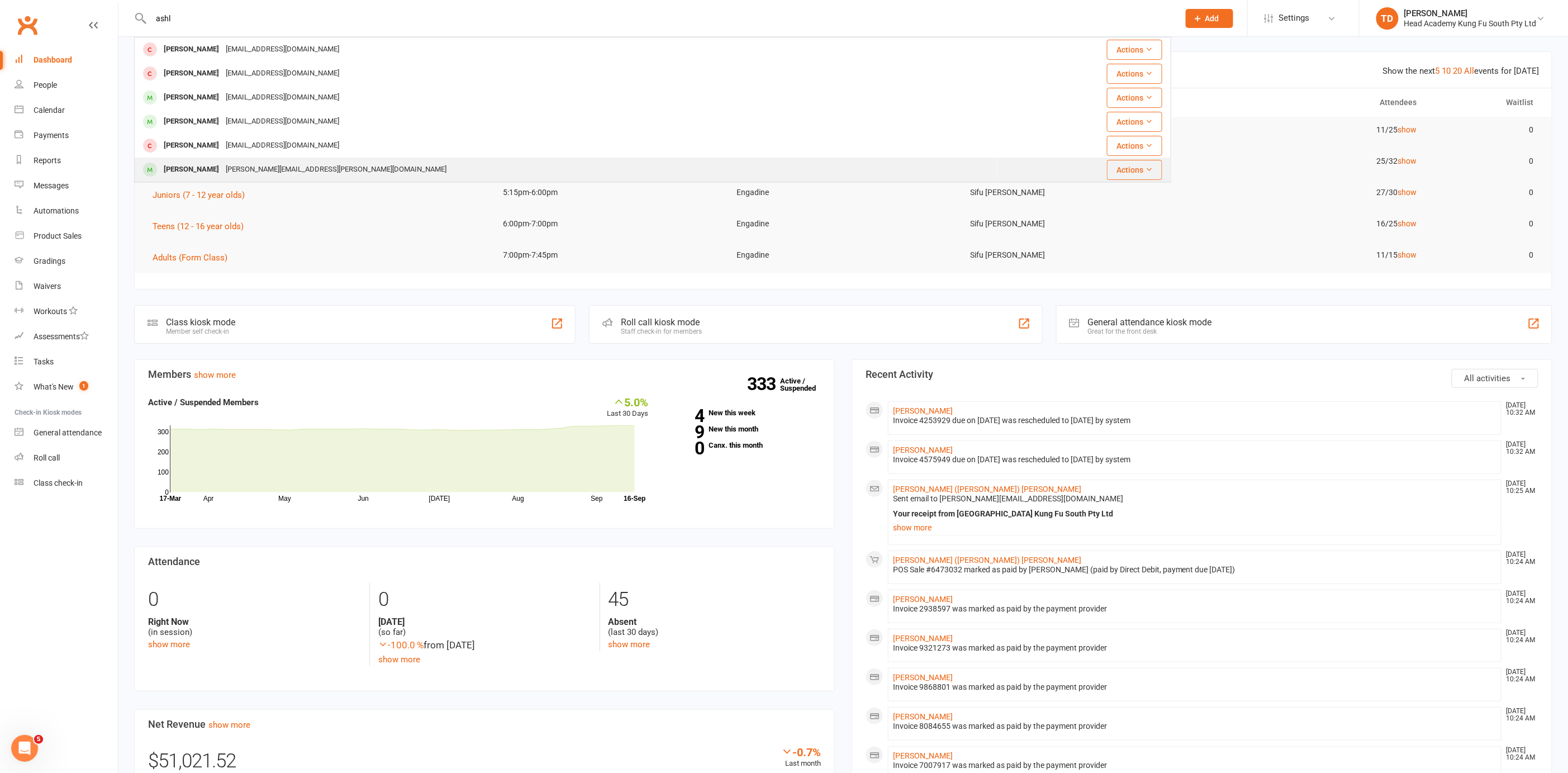
type input "ashl"
click at [237, 169] on div "bonita.rakich@gmail.com" at bounding box center [336, 170] width 227 height 16
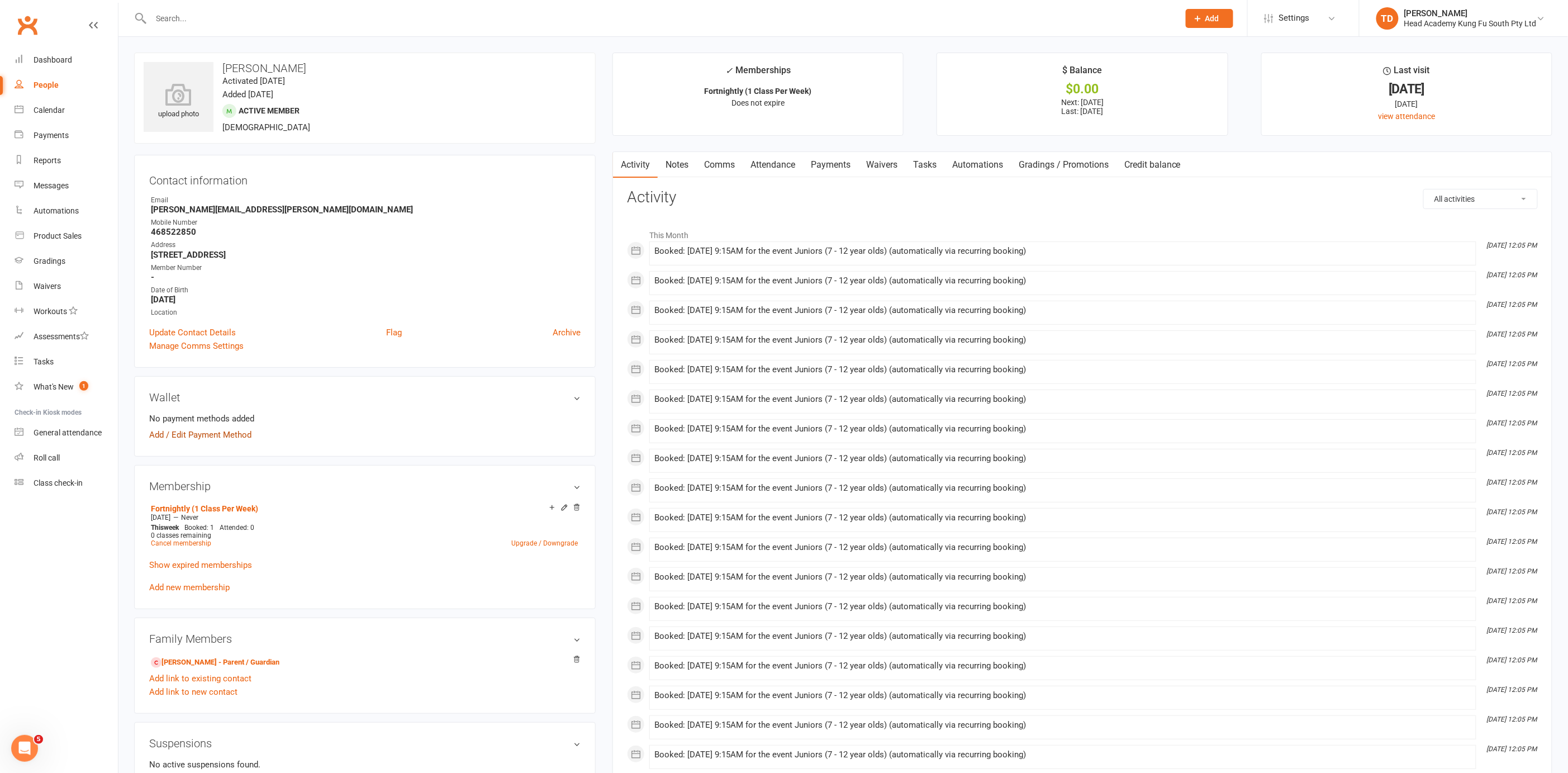
click at [204, 433] on link "Add / Edit Payment Method" at bounding box center [200, 435] width 102 height 13
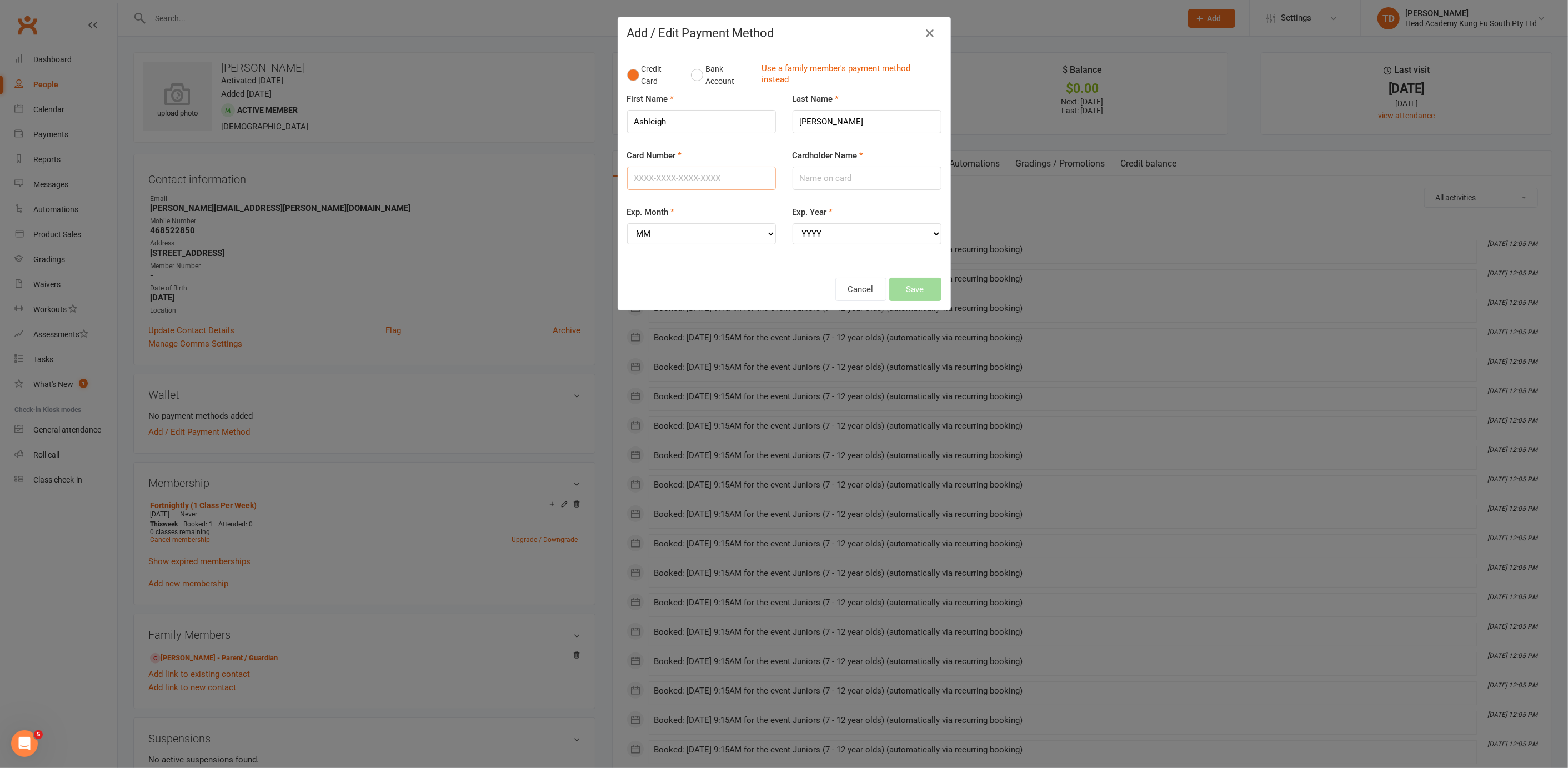
click at [655, 175] on input "Card Number" at bounding box center [701, 178] width 149 height 23
type input "18965696"
click at [532, 256] on div "Add / Edit Payment Method Credit Card Bank Account Use a family member's paymen…" at bounding box center [784, 384] width 1568 height 768
